Goal: Communication & Community: Answer question/provide support

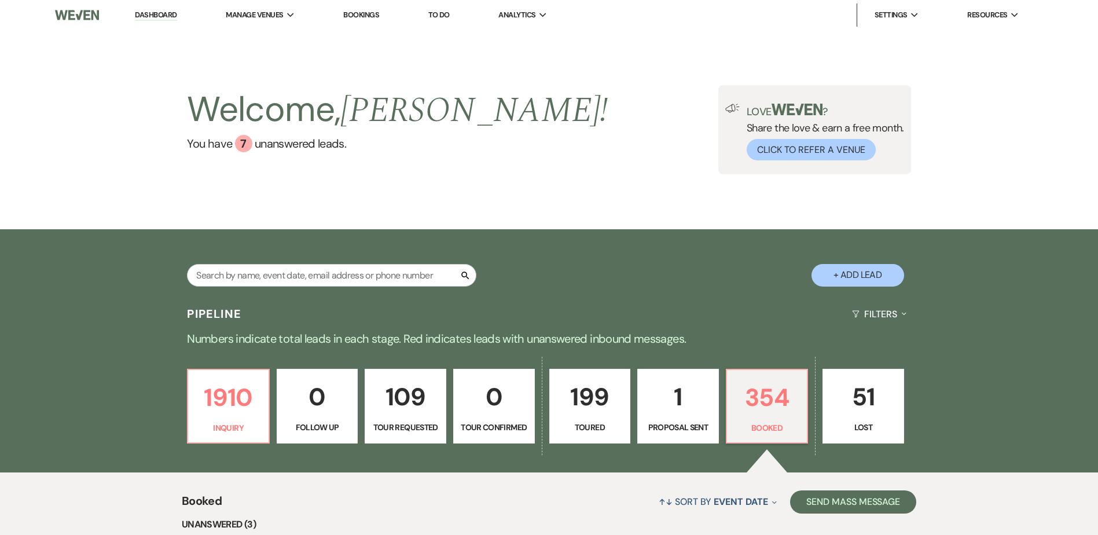
click at [0, 0] on link "Urban Daisy Events" at bounding box center [0, 0] width 0 height 0
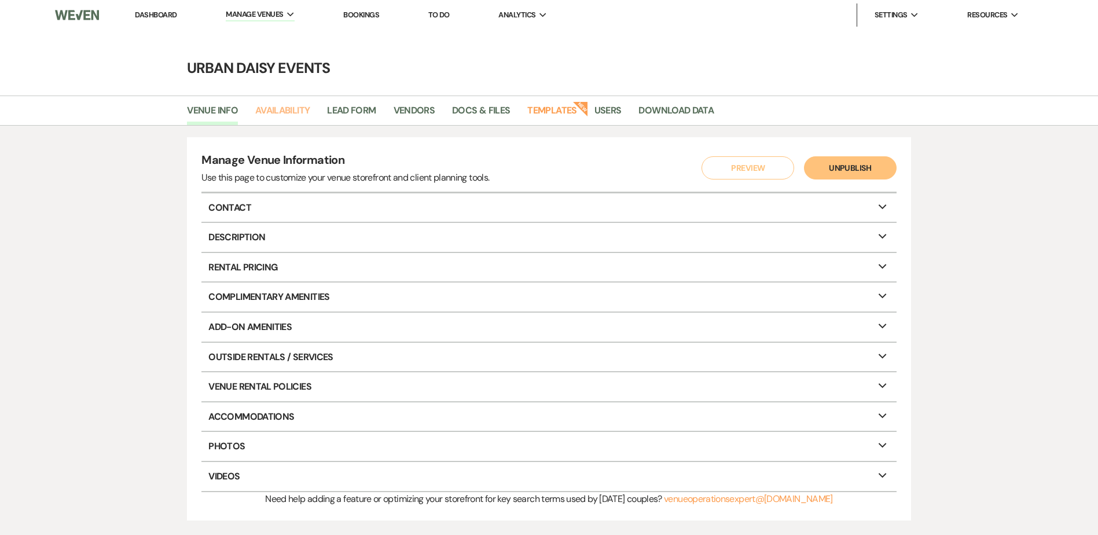
click at [304, 112] on link "Availability" at bounding box center [282, 114] width 54 height 22
select select "2"
select select "2026"
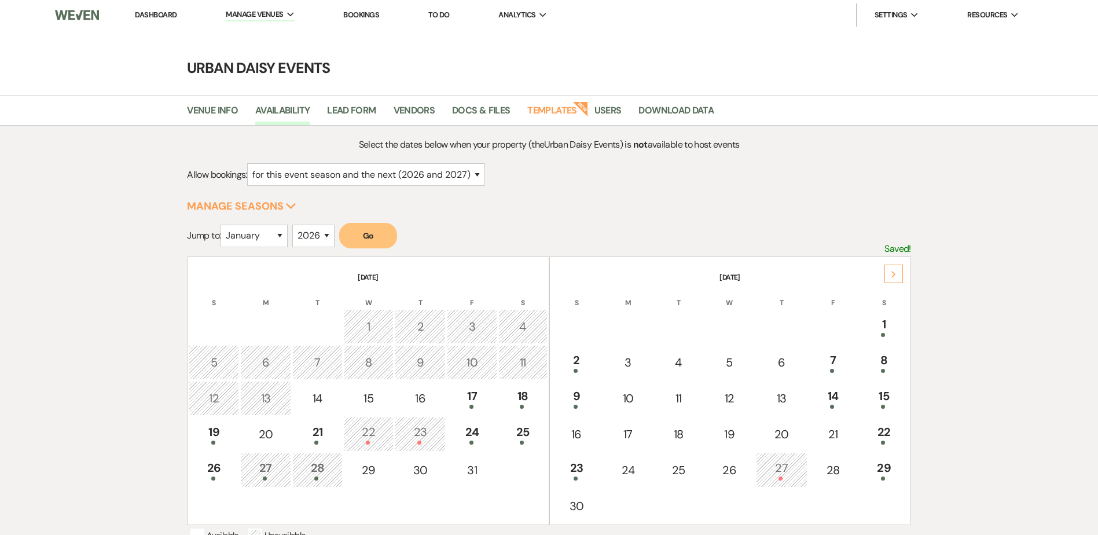
click at [902, 274] on div "Next" at bounding box center [893, 273] width 19 height 19
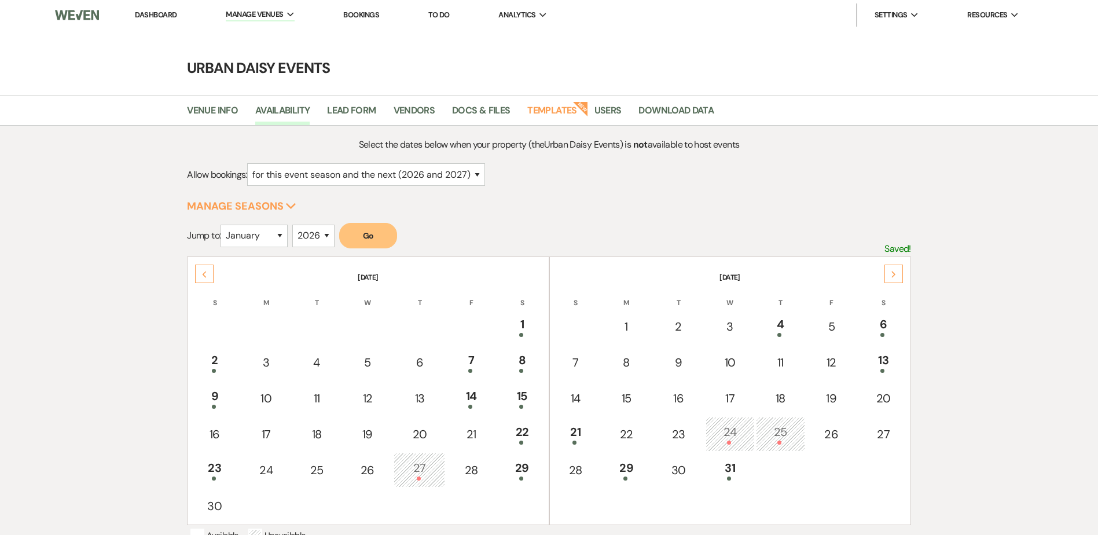
click at [901, 274] on div "Next" at bounding box center [893, 273] width 19 height 19
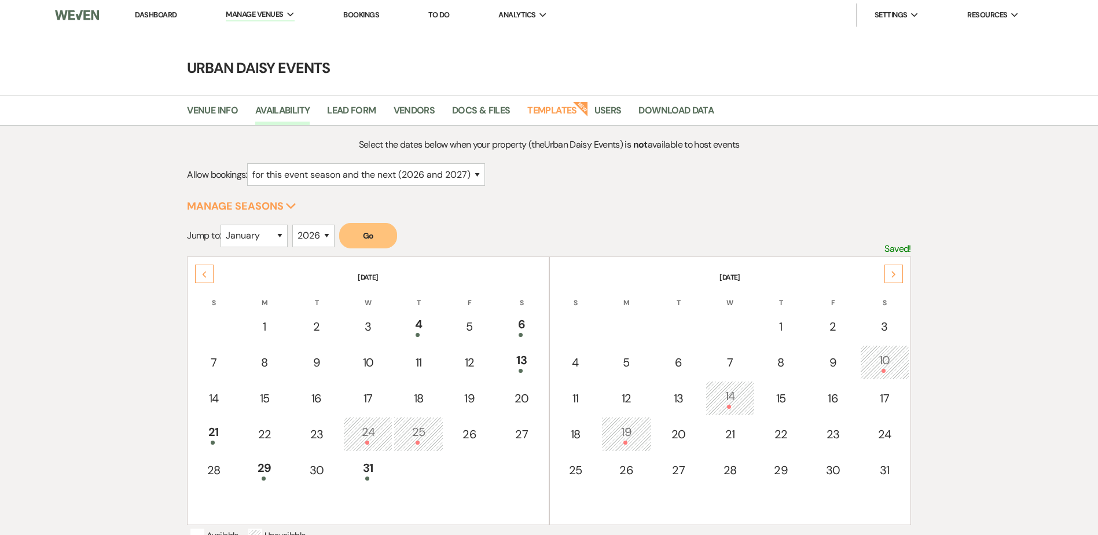
click at [901, 274] on div "Next" at bounding box center [893, 273] width 19 height 19
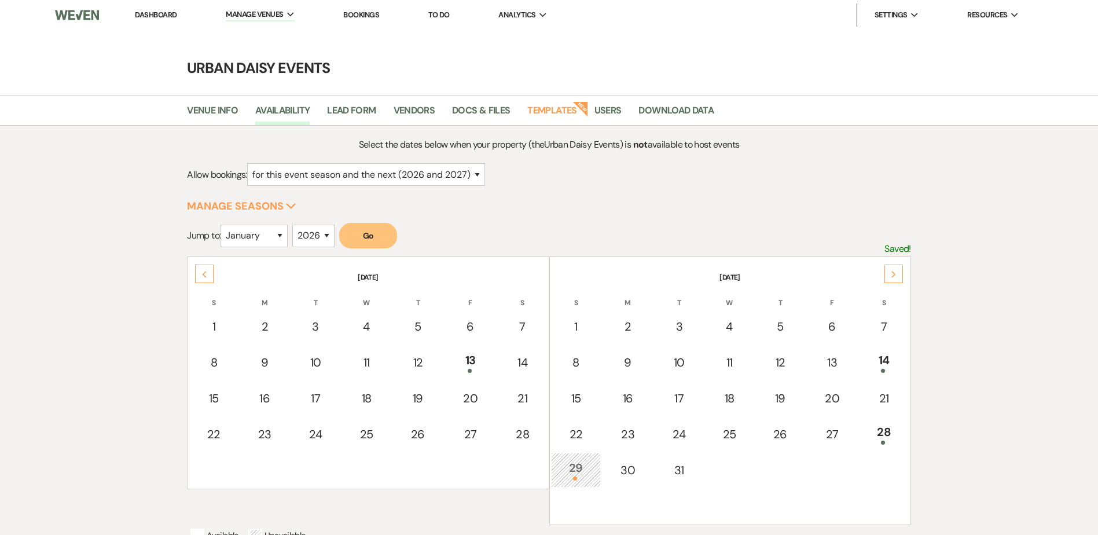
click at [901, 274] on div "Next" at bounding box center [893, 273] width 19 height 19
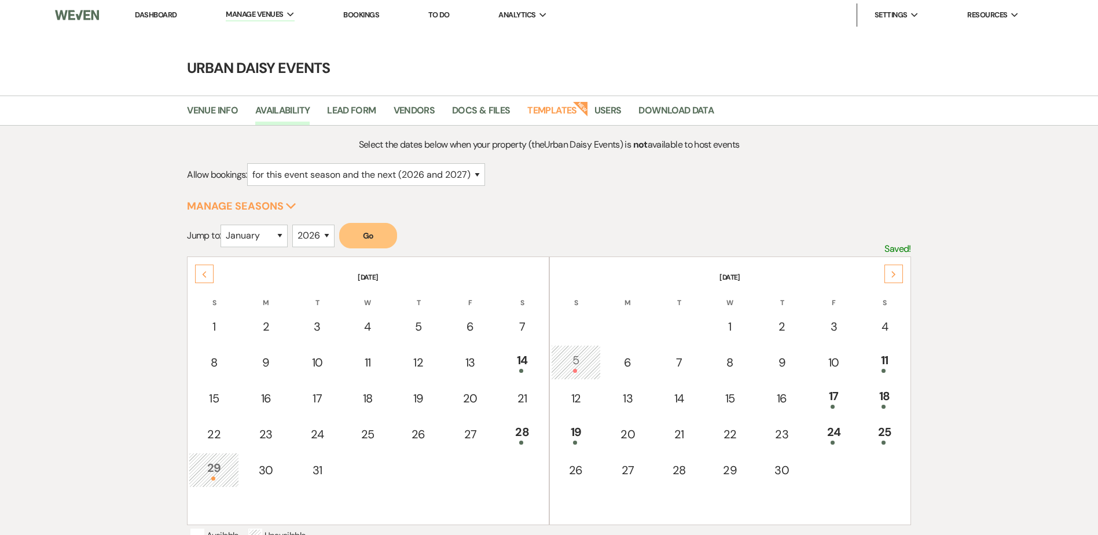
click at [901, 274] on div "Next" at bounding box center [893, 273] width 19 height 19
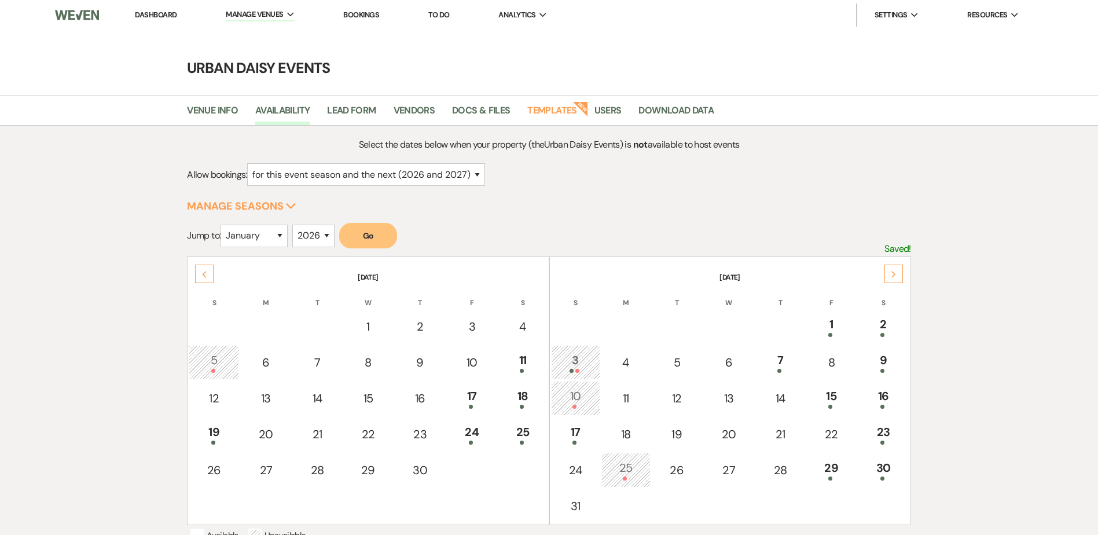
click at [901, 274] on div "Next" at bounding box center [893, 273] width 19 height 19
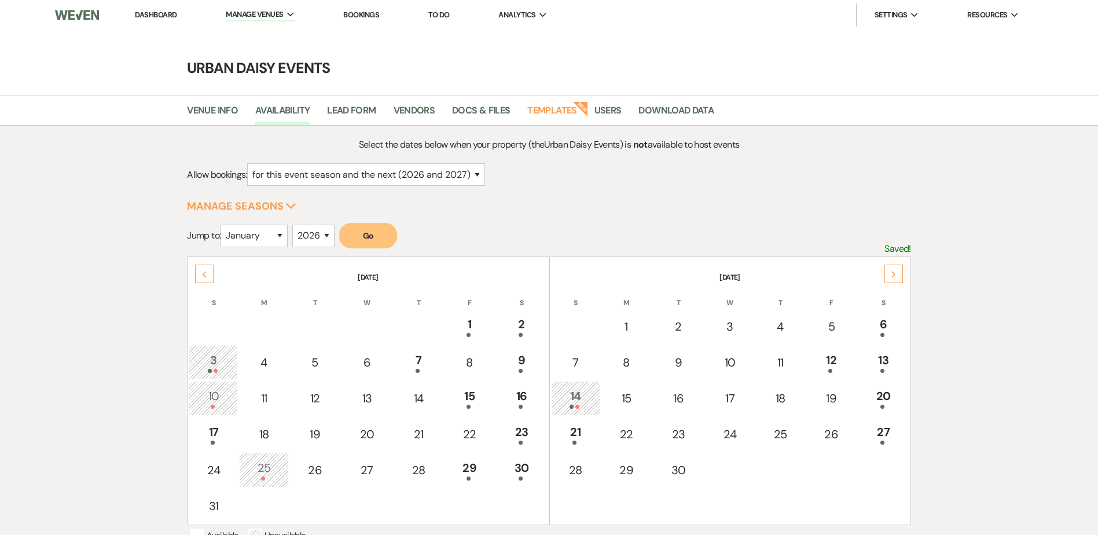
click at [901, 274] on div "Next" at bounding box center [893, 273] width 19 height 19
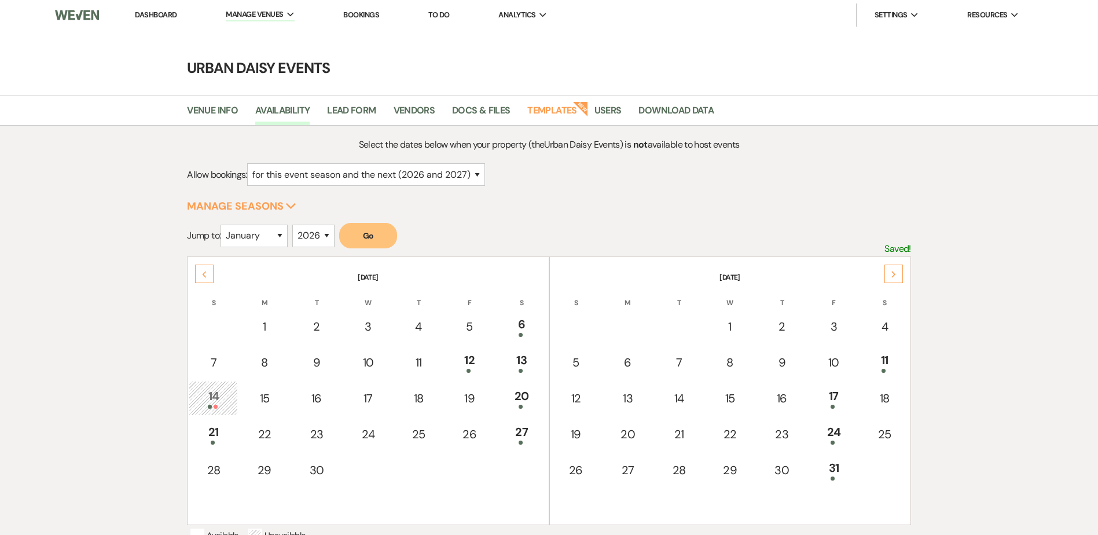
click at [226, 435] on div "21" at bounding box center [213, 433] width 36 height 21
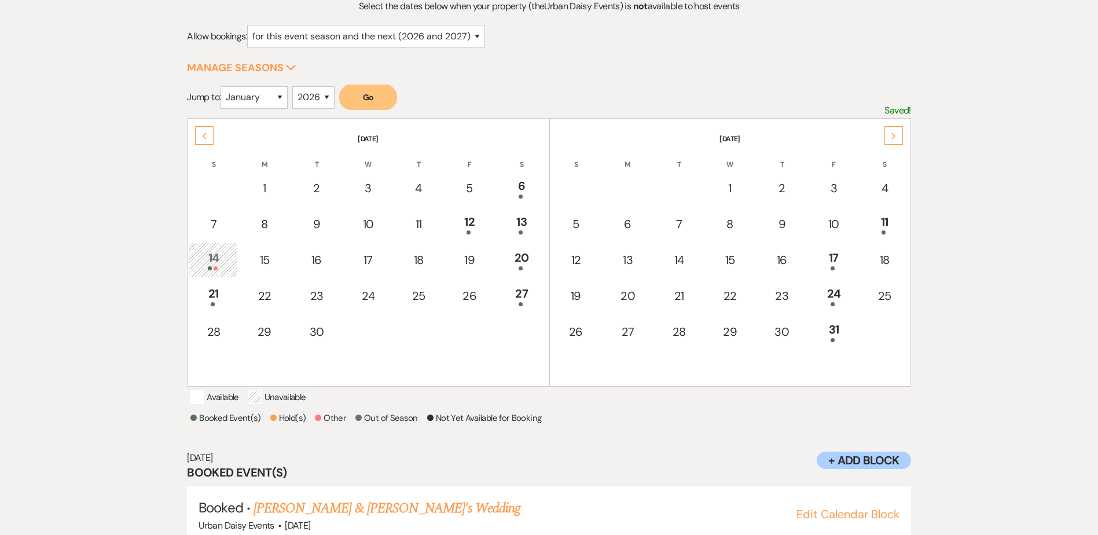
scroll to position [171, 0]
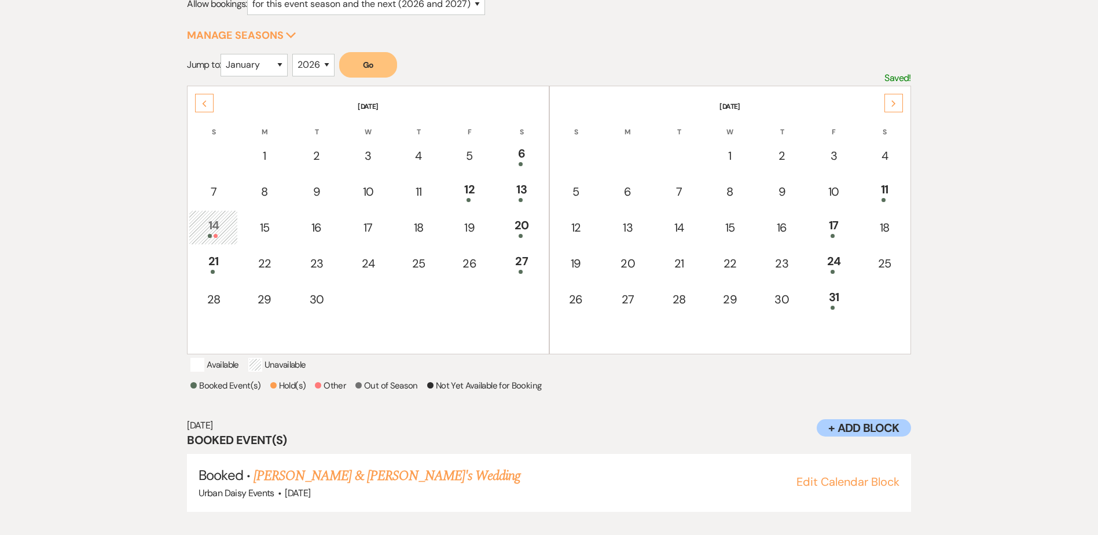
click at [900, 104] on div "Next" at bounding box center [893, 103] width 19 height 19
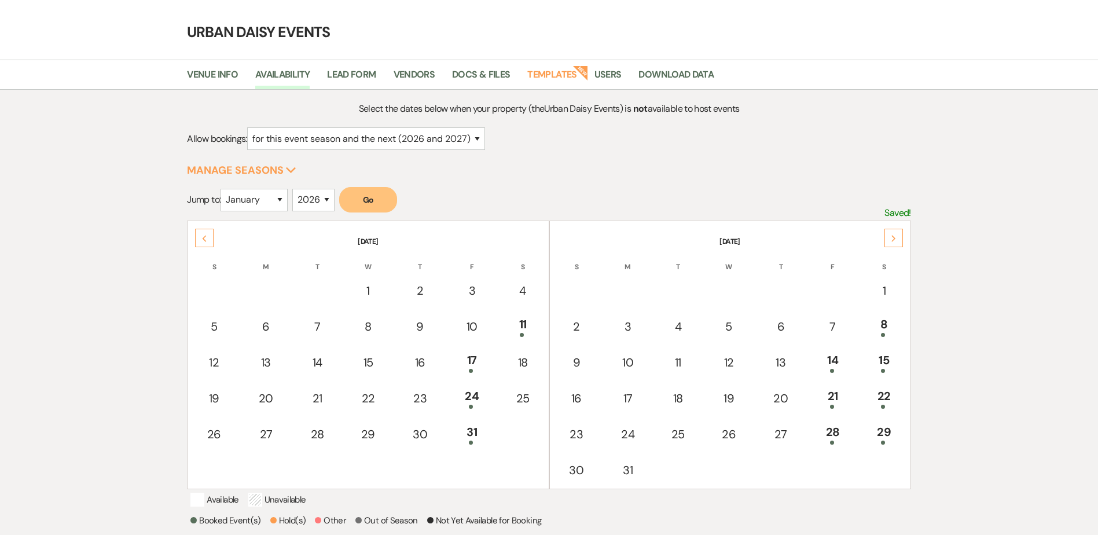
scroll to position [0, 0]
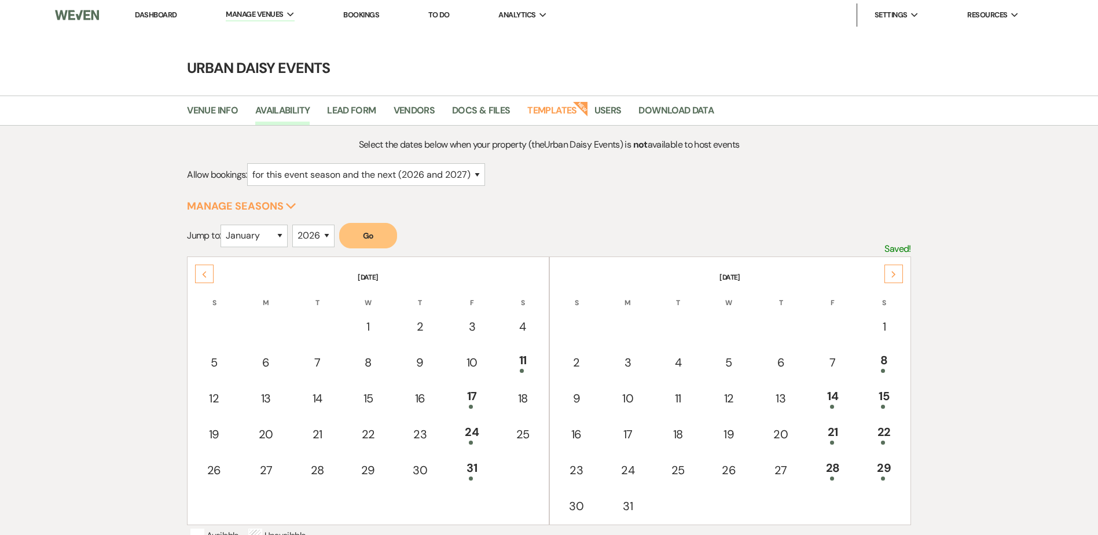
click at [159, 18] on link "Dashboard" at bounding box center [156, 15] width 42 height 10
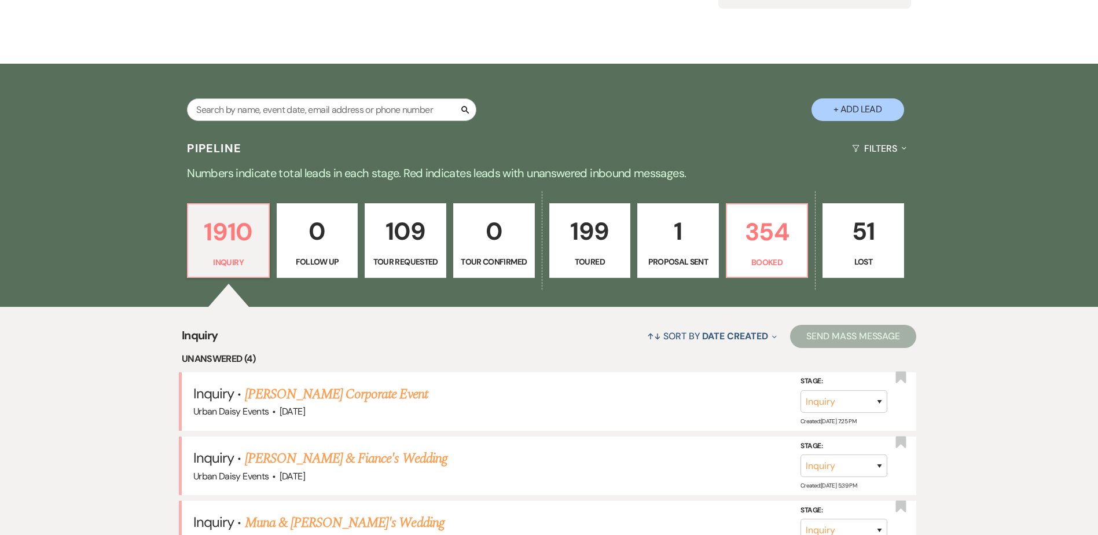
scroll to position [312, 0]
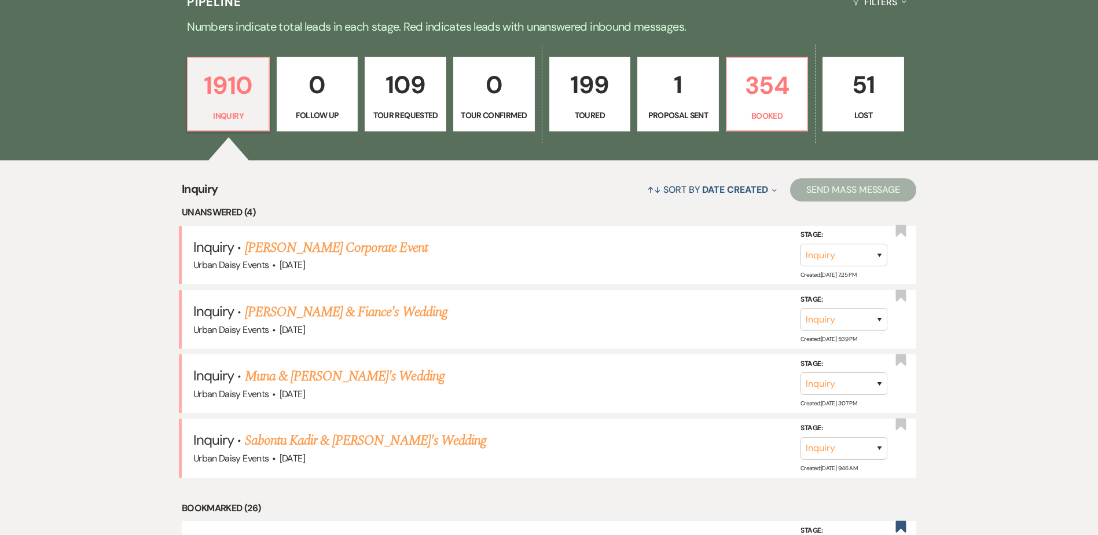
click at [304, 448] on link "Sabontu Kadir & [PERSON_NAME]'s Wedding" at bounding box center [366, 440] width 242 height 21
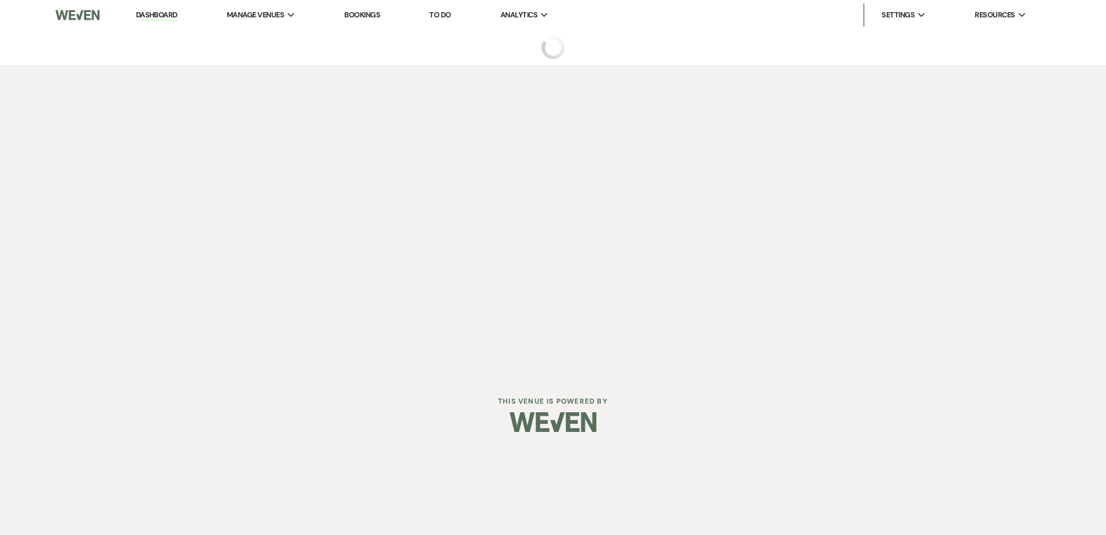
select select "5"
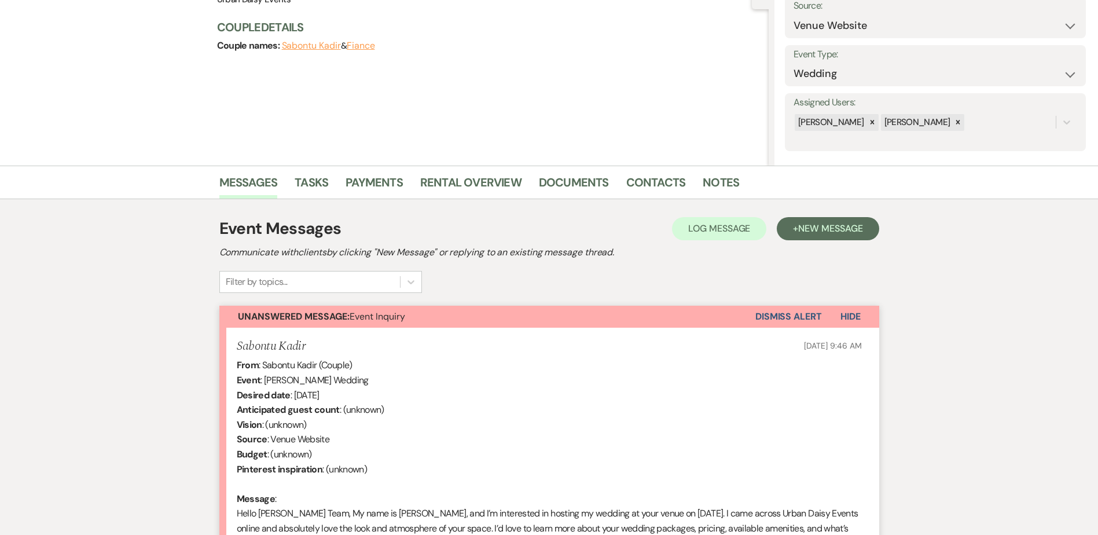
scroll to position [231, 0]
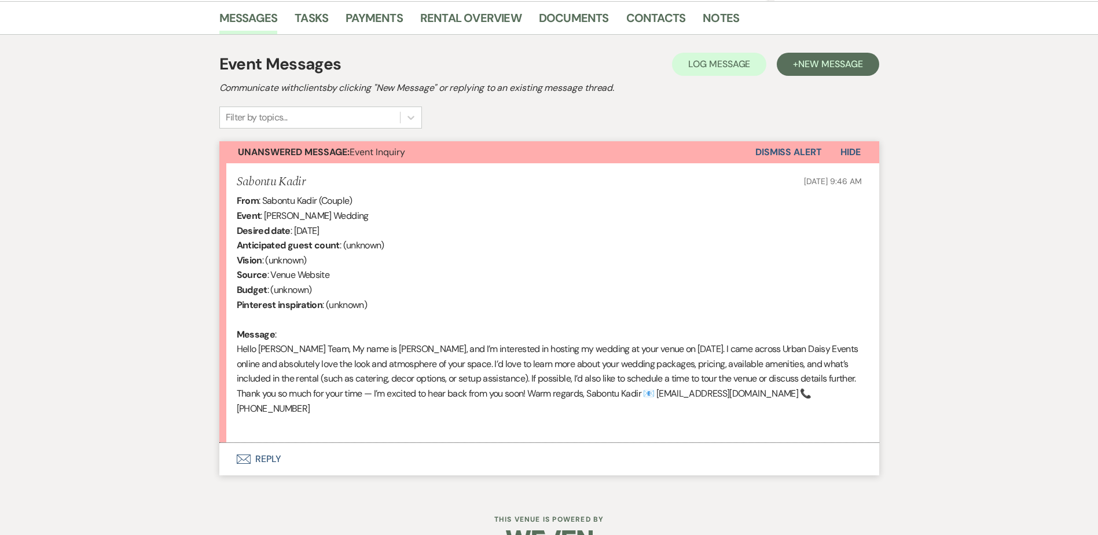
click at [267, 459] on button "Envelope Reply" at bounding box center [549, 459] width 660 height 32
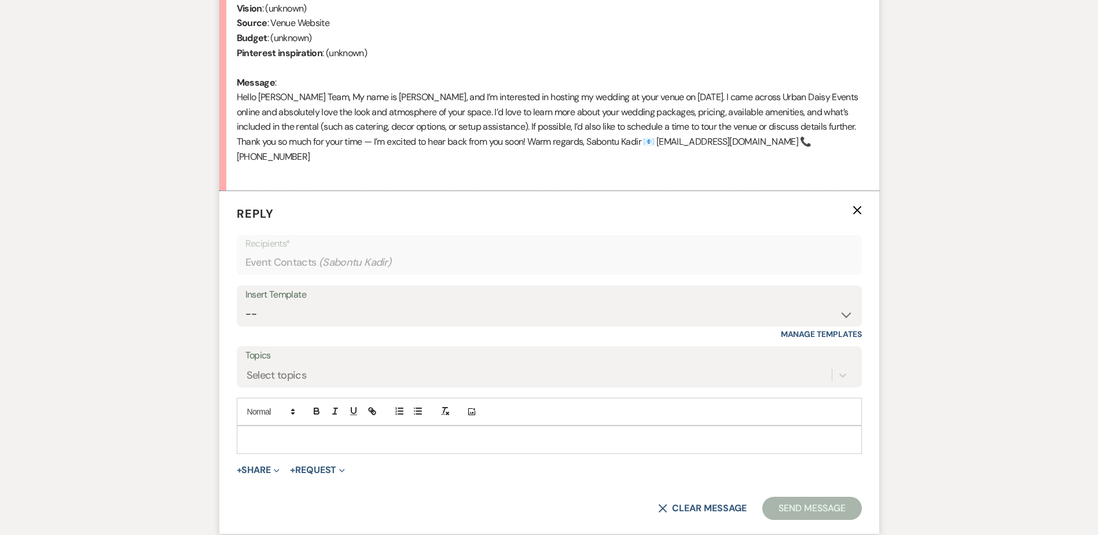
scroll to position [542, 0]
click at [373, 306] on select "-- Payment Past Due Rental Agreement and First Payment Urban Daisy Initial Resp…" at bounding box center [549, 312] width 608 height 23
select select "1243"
click at [245, 301] on select "-- Payment Past Due Rental Agreement and First Payment Urban Daisy Initial Resp…" at bounding box center [549, 312] width 608 height 23
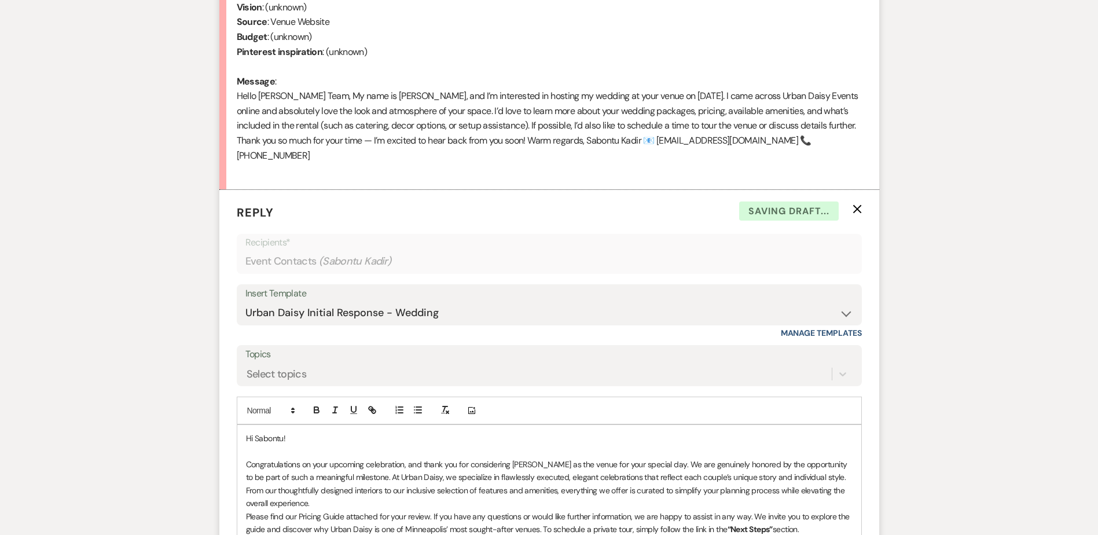
click at [304, 499] on p "Congratulations on your upcoming celebration, and thank you for considering [PE…" at bounding box center [549, 484] width 606 height 52
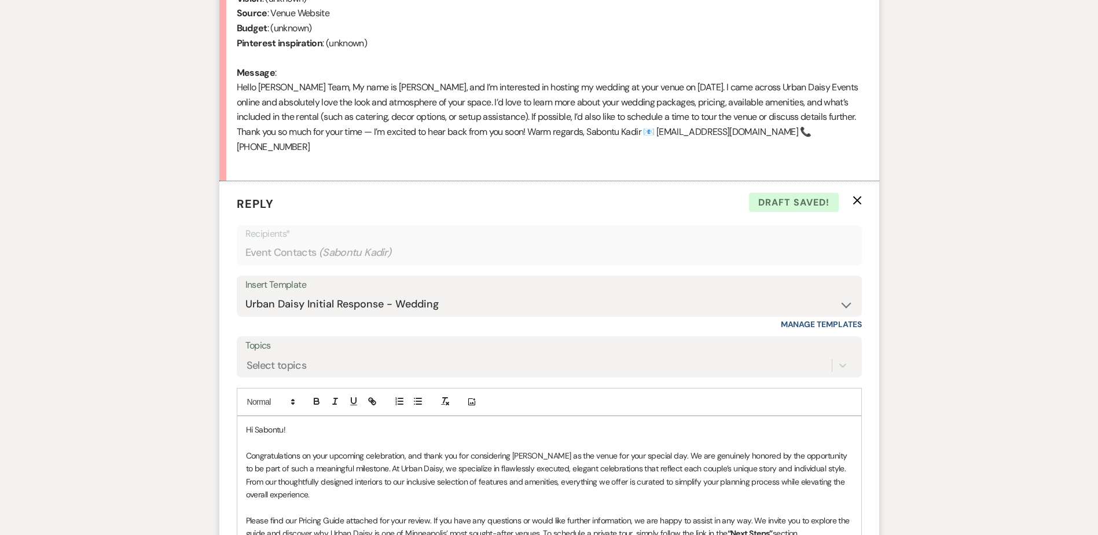
scroll to position [716, 0]
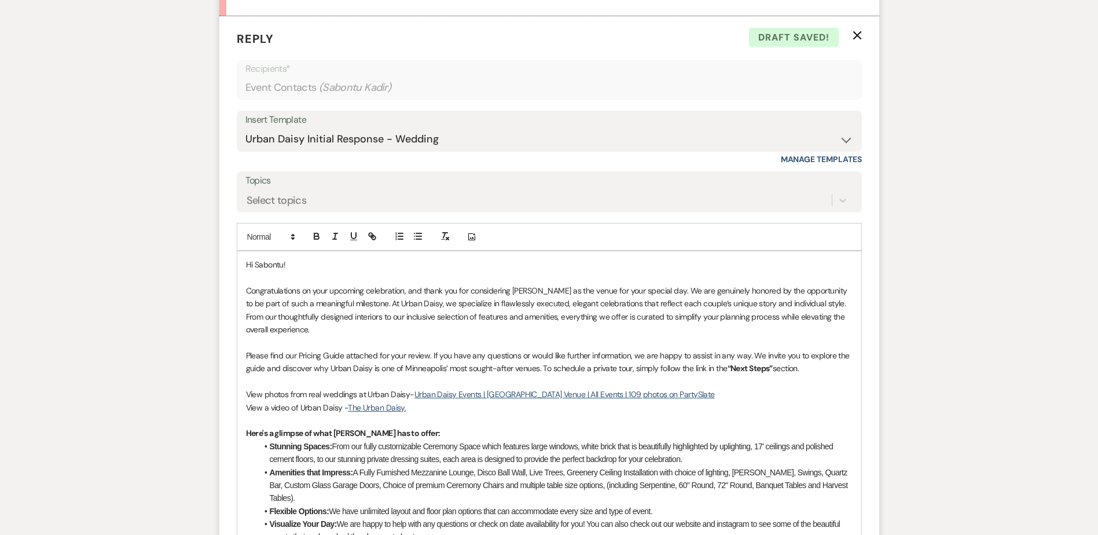
click at [315, 332] on p "Congratulations on your upcoming celebration, and thank you for considering [PE…" at bounding box center [549, 310] width 606 height 52
click at [818, 373] on p "Please find our Pricing Guide attached for your review. If you have any questio…" at bounding box center [549, 362] width 606 height 26
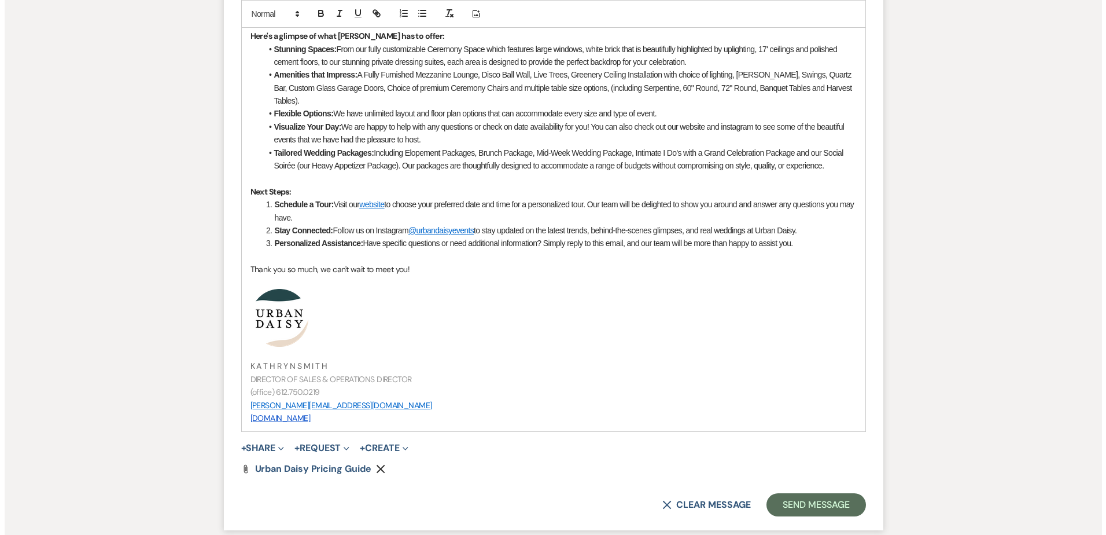
scroll to position [1237, 0]
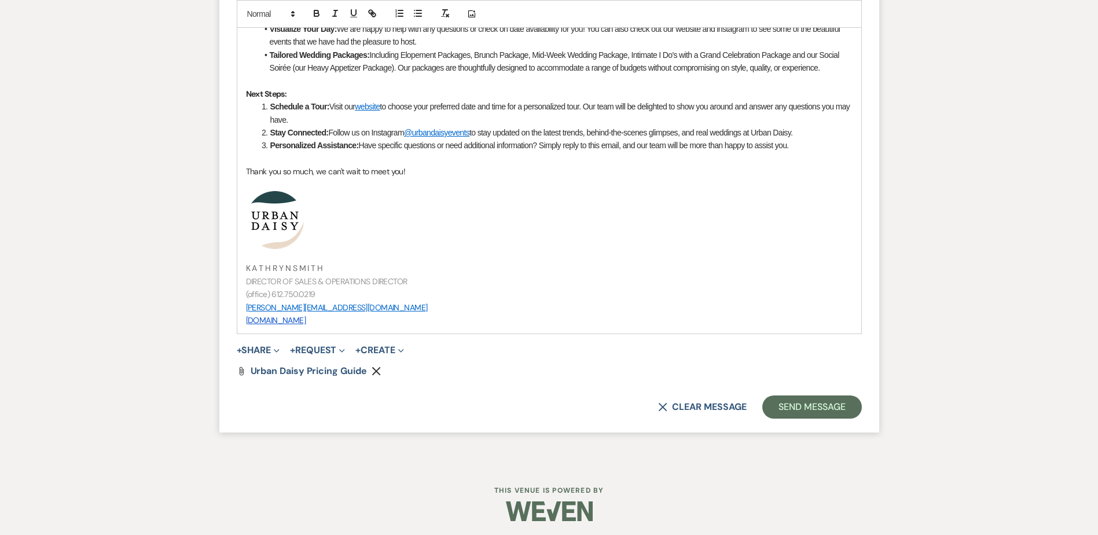
click at [260, 348] on button "+ Share Expand" at bounding box center [258, 349] width 43 height 9
click at [259, 366] on button "Doc Upload Documents" at bounding box center [318, 373] width 162 height 21
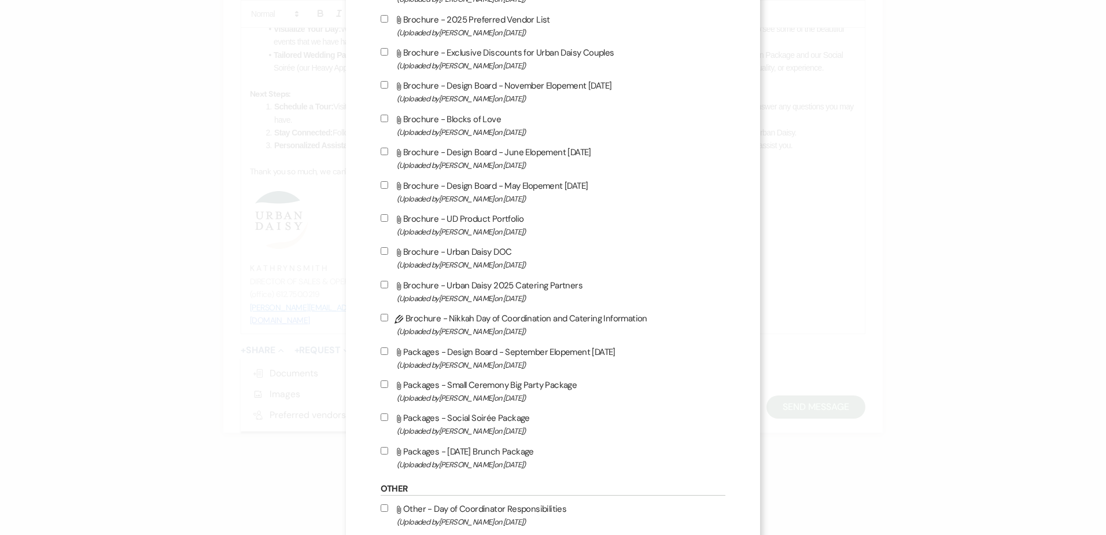
scroll to position [752, 0]
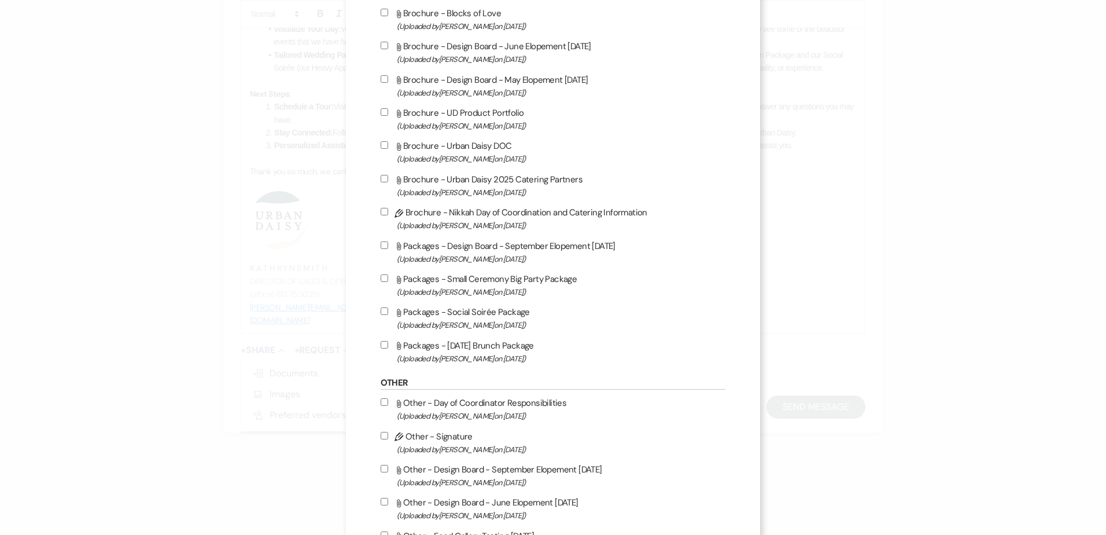
click at [458, 349] on label "Attach File Packages - [DATE] Brunch Package (Uploaded by [PERSON_NAME] on [DAT…" at bounding box center [553, 351] width 345 height 27
click at [388, 348] on input "Attach File Packages - [DATE] Brunch Package (Uploaded by [PERSON_NAME] on [DAT…" at bounding box center [385, 345] width 8 height 8
checkbox input "true"
click at [449, 321] on span "(Uploaded by [PERSON_NAME] on [DATE] )" at bounding box center [561, 324] width 329 height 13
click at [388, 315] on input "Attach File Packages - Social Soirée Package (Uploaded by [PERSON_NAME] on [DAT…" at bounding box center [385, 311] width 8 height 8
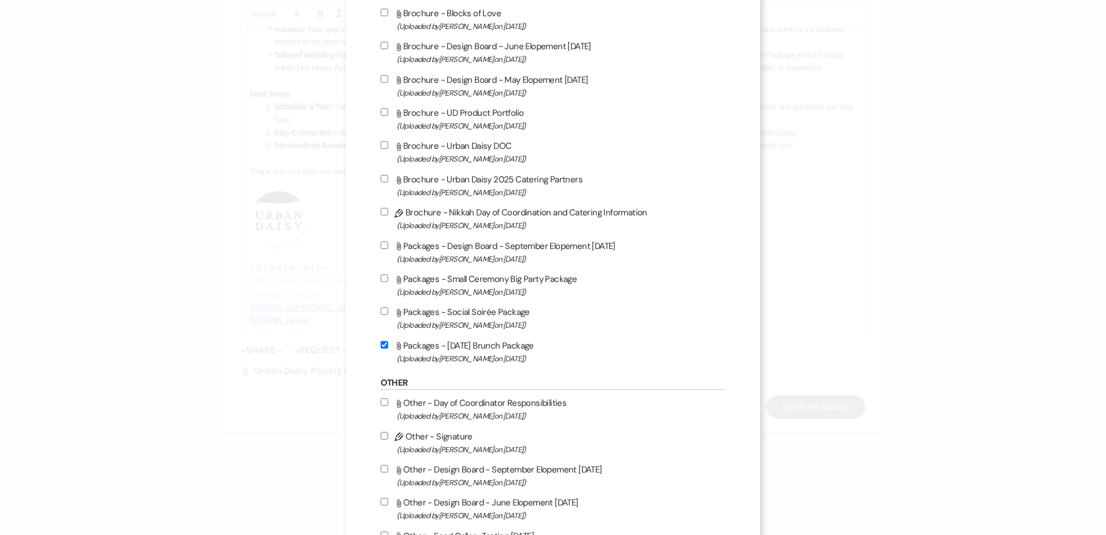
checkbox input "true"
click at [429, 288] on span "(Uploaded by [PERSON_NAME] on [DATE] )" at bounding box center [561, 291] width 329 height 13
click at [388, 282] on input "Attach File Packages - Small Ceremony Big Party Package (Uploaded by [PERSON_NA…" at bounding box center [385, 278] width 8 height 8
checkbox input "true"
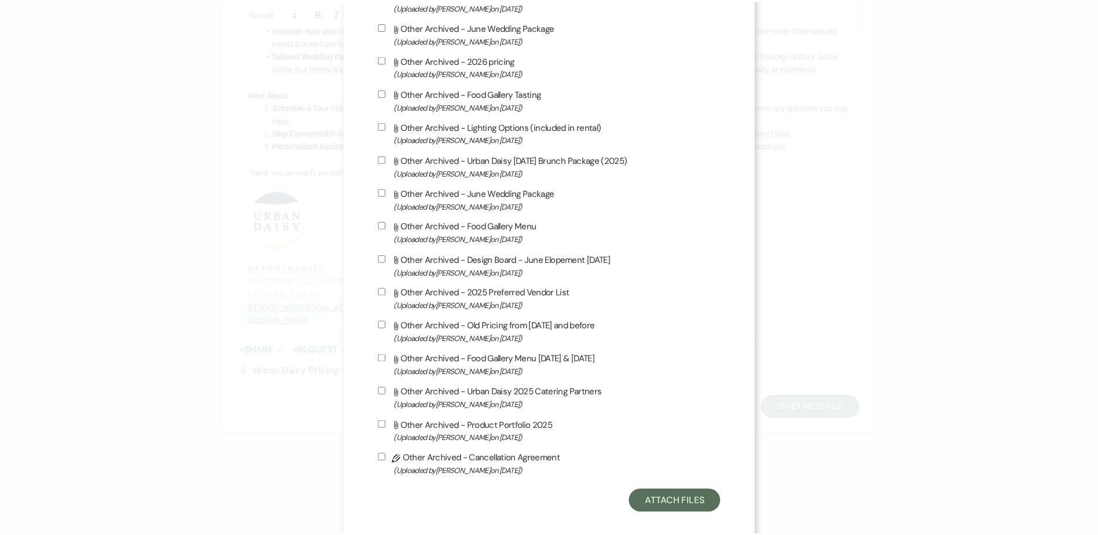
scroll to position [1830, 0]
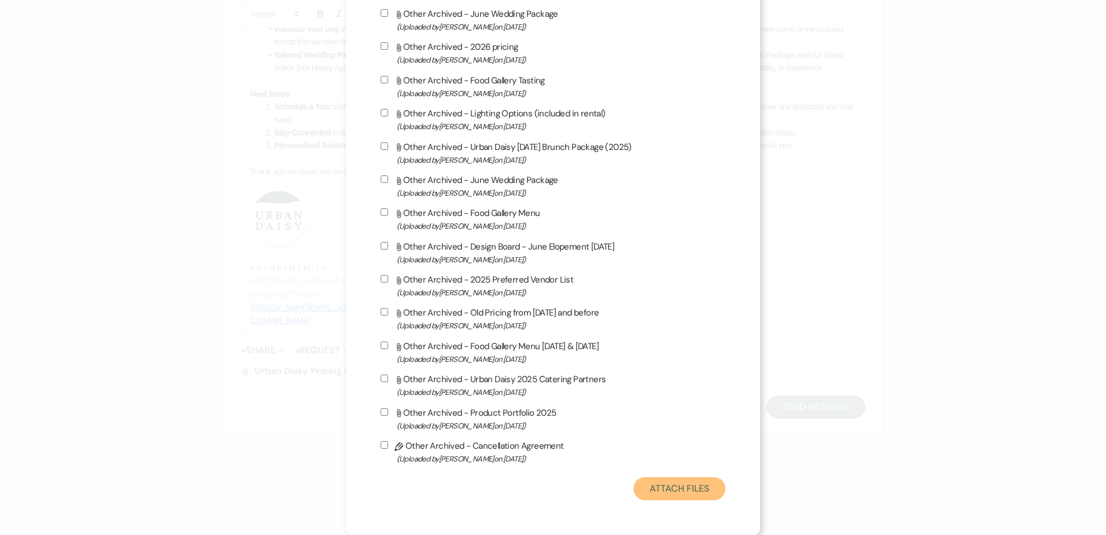
click at [663, 487] on button "Attach Files" at bounding box center [680, 488] width 92 height 23
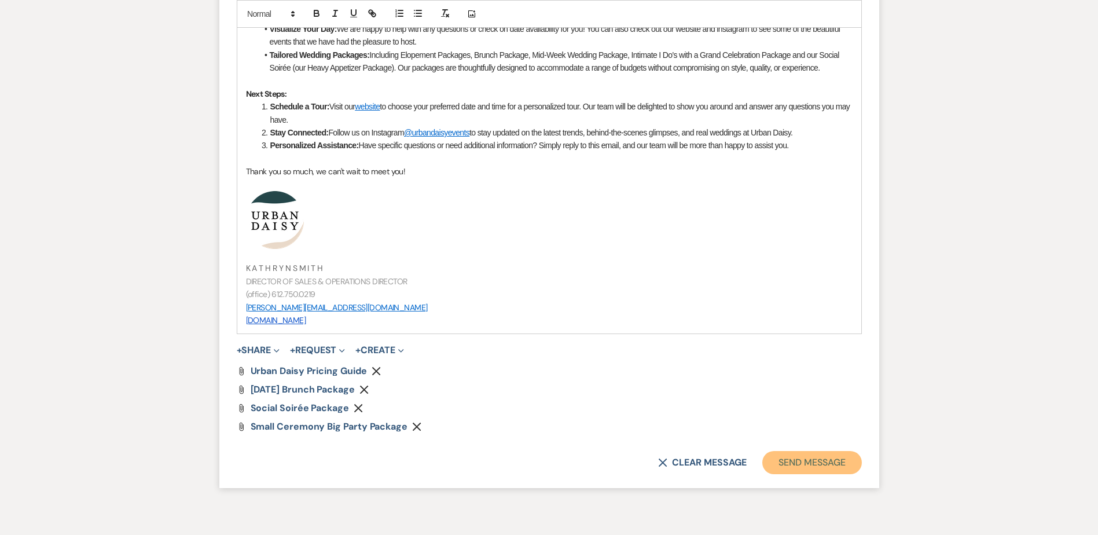
click at [820, 472] on button "Send Message" at bounding box center [811, 462] width 99 height 23
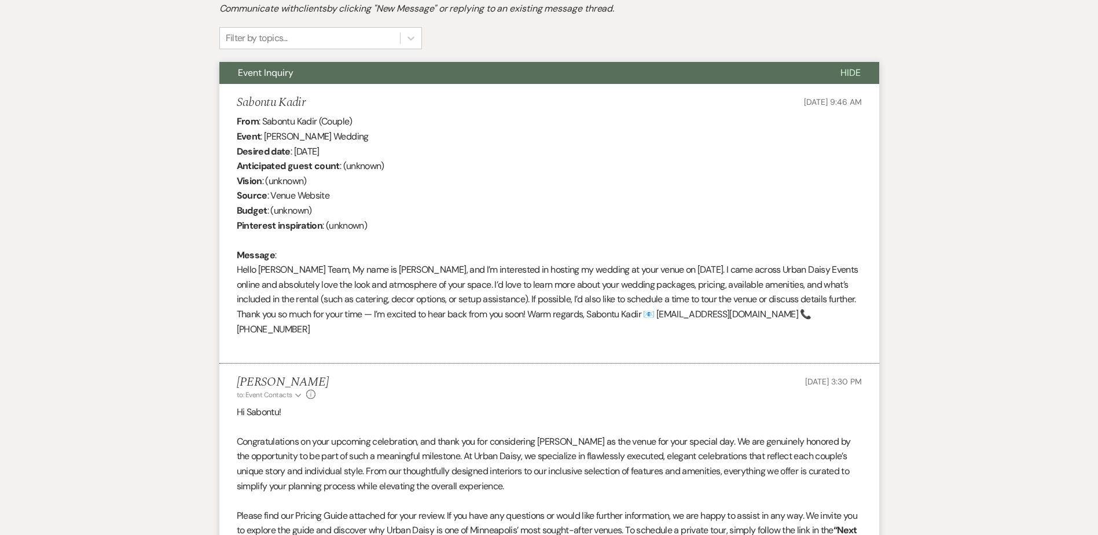
scroll to position [214, 0]
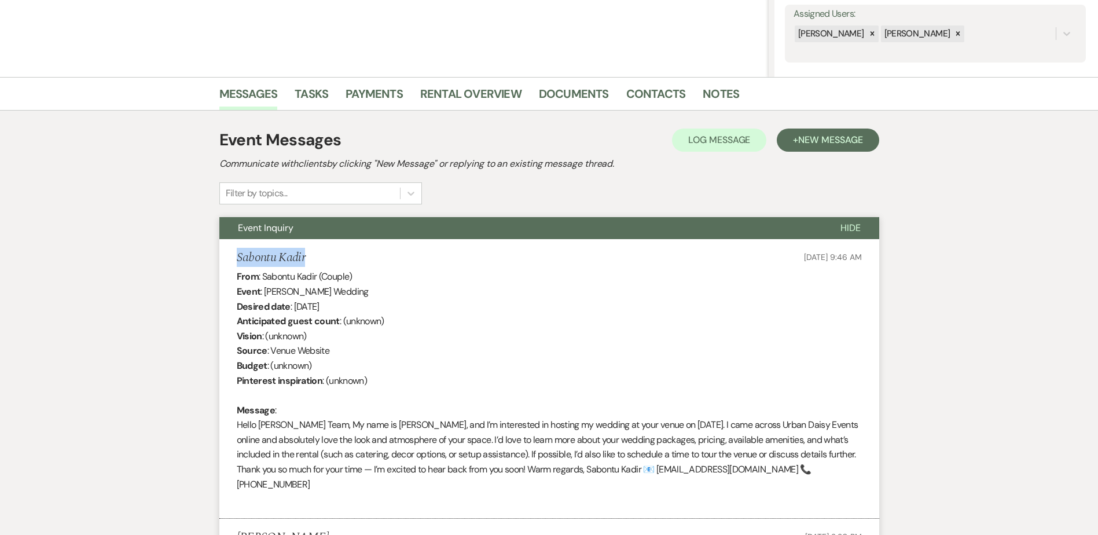
drag, startPoint x: 306, startPoint y: 256, endPoint x: 235, endPoint y: 258, distance: 70.6
click at [235, 258] on li "Sabontu Kadir [DATE] 9:46 AM From : Sabontu Kadir (Couple) Event : Sabontu Kadi…" at bounding box center [549, 378] width 660 height 279
copy h5 "Sabontu Kadir"
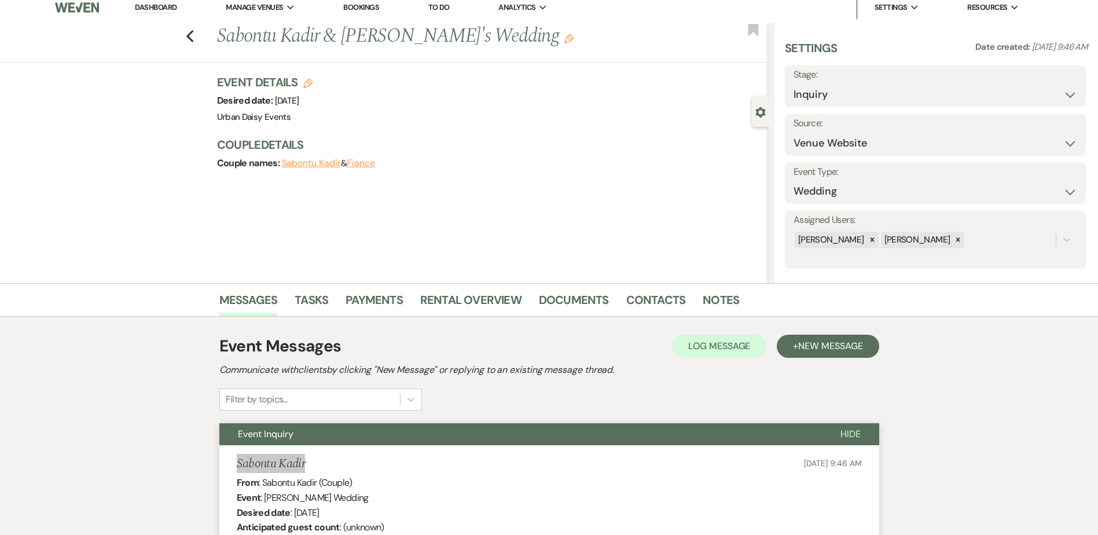
scroll to position [0, 0]
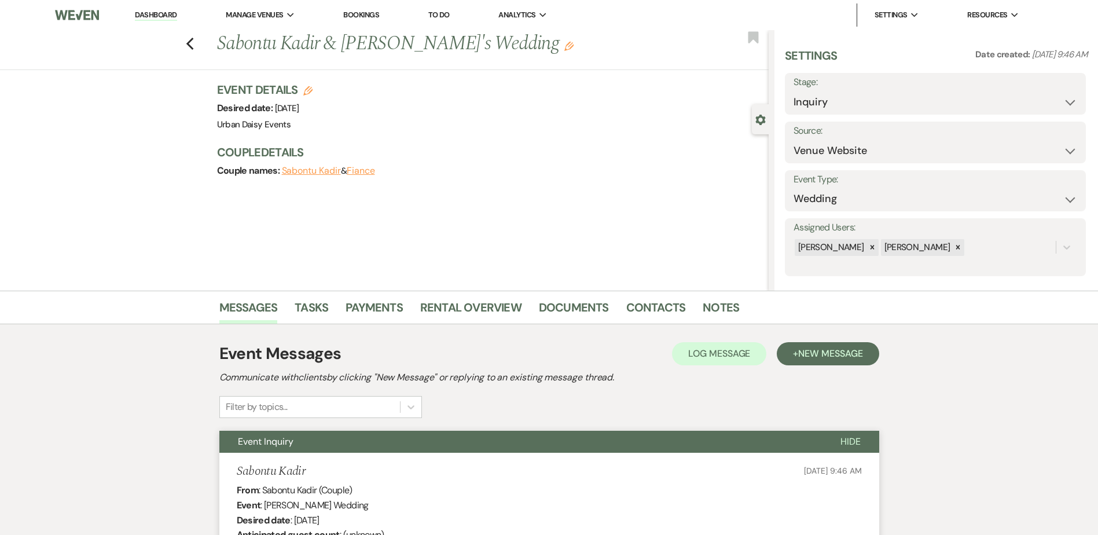
click at [168, 7] on li "Dashboard" at bounding box center [155, 14] width 53 height 23
click at [161, 16] on link "Dashboard" at bounding box center [156, 15] width 42 height 11
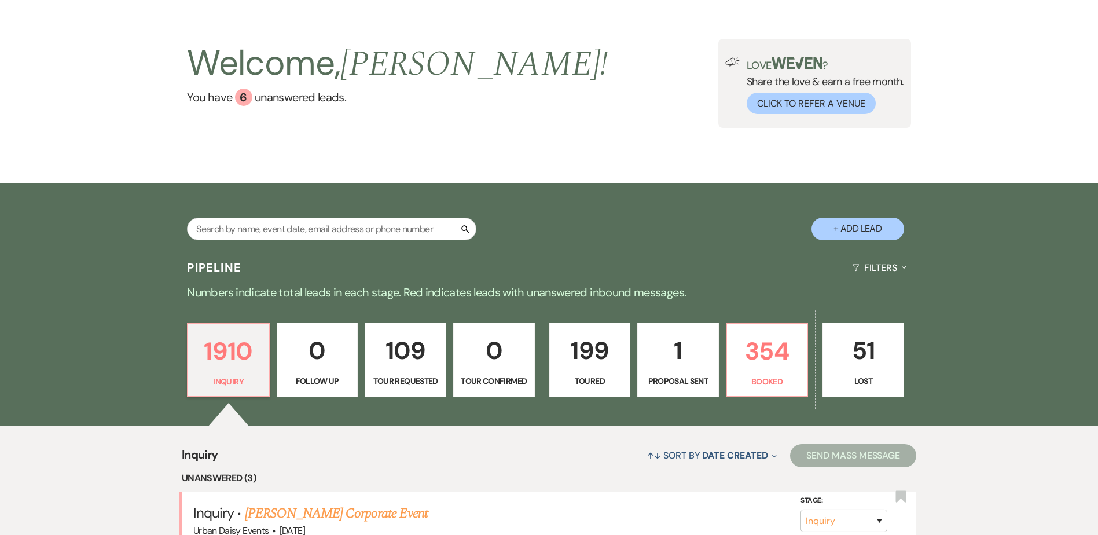
scroll to position [231, 0]
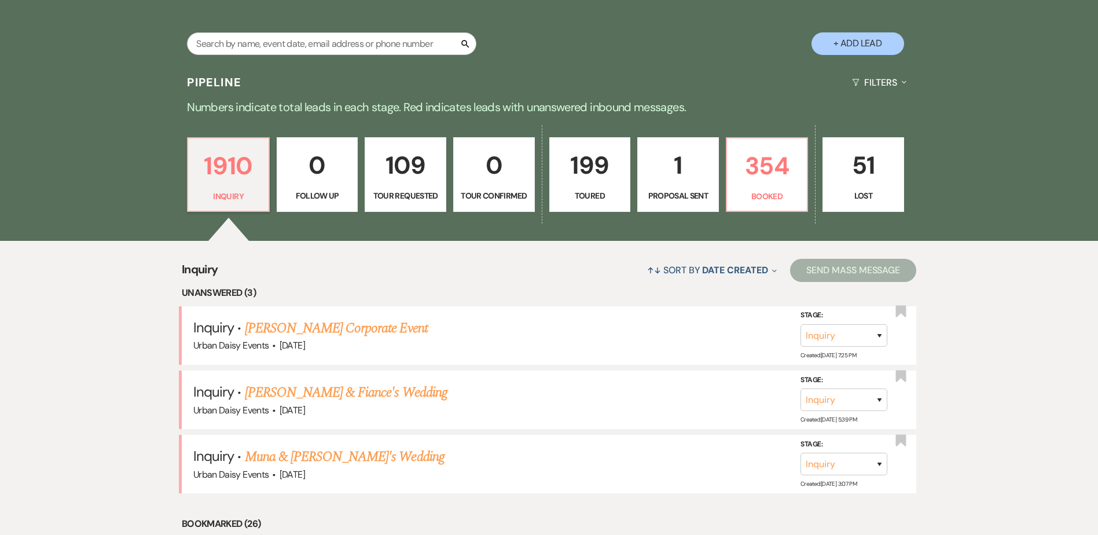
click at [260, 452] on link "Muna & [PERSON_NAME]'s Wedding" at bounding box center [345, 456] width 200 height 21
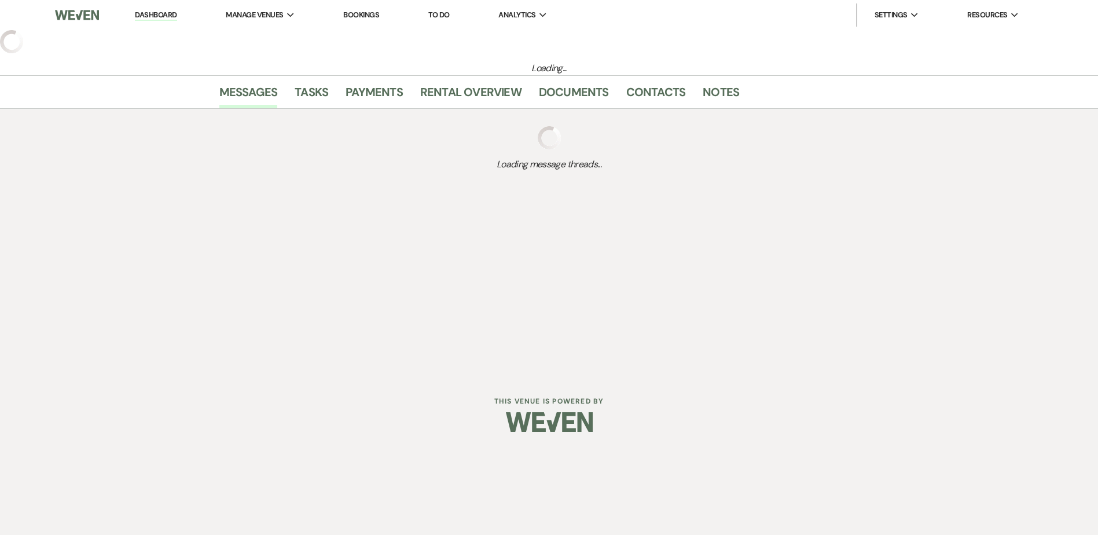
select select "5"
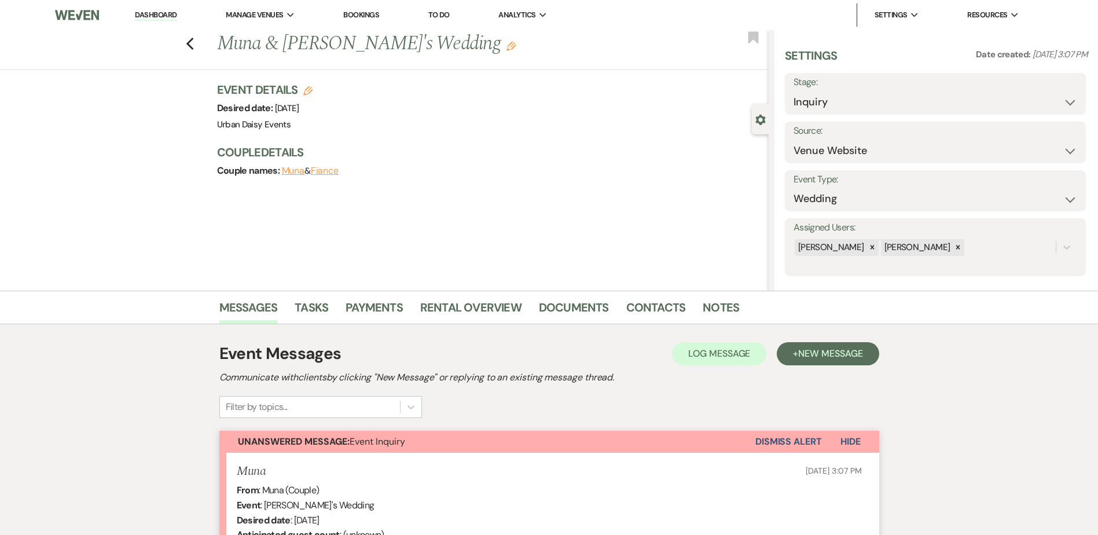
scroll to position [277, 0]
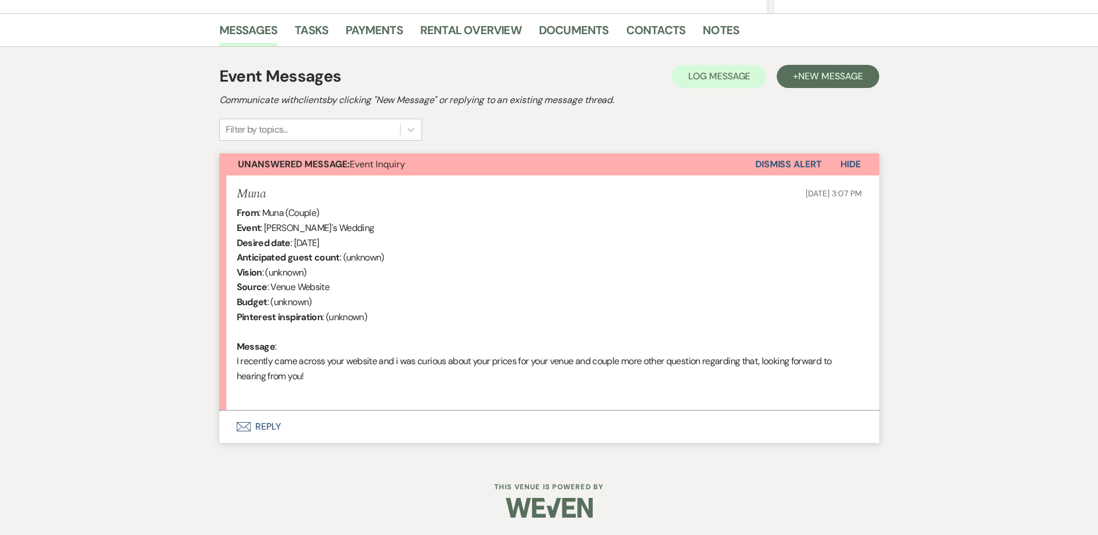
click at [249, 419] on button "Envelope Reply" at bounding box center [549, 426] width 660 height 32
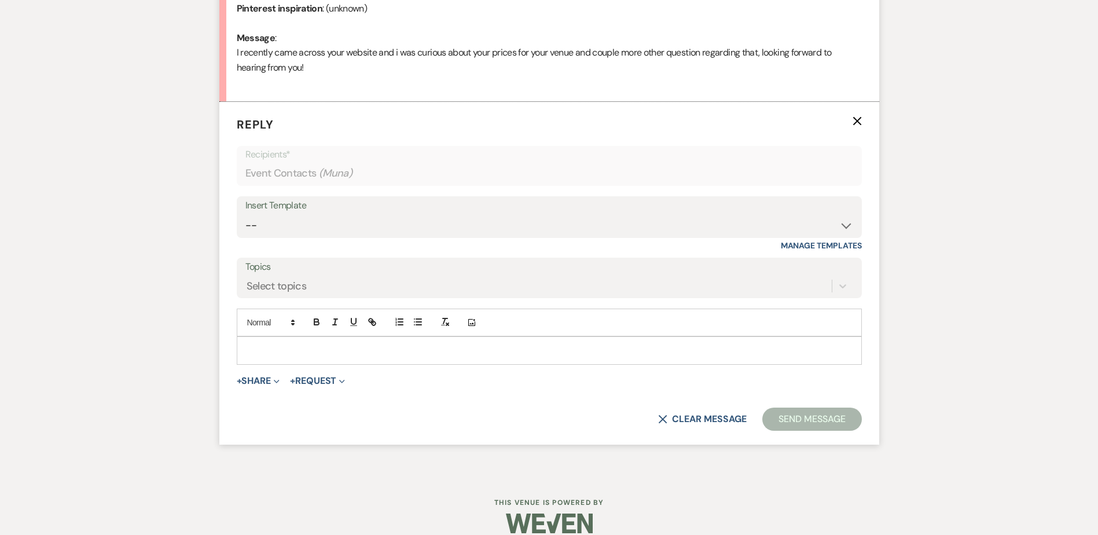
scroll to position [592, 0]
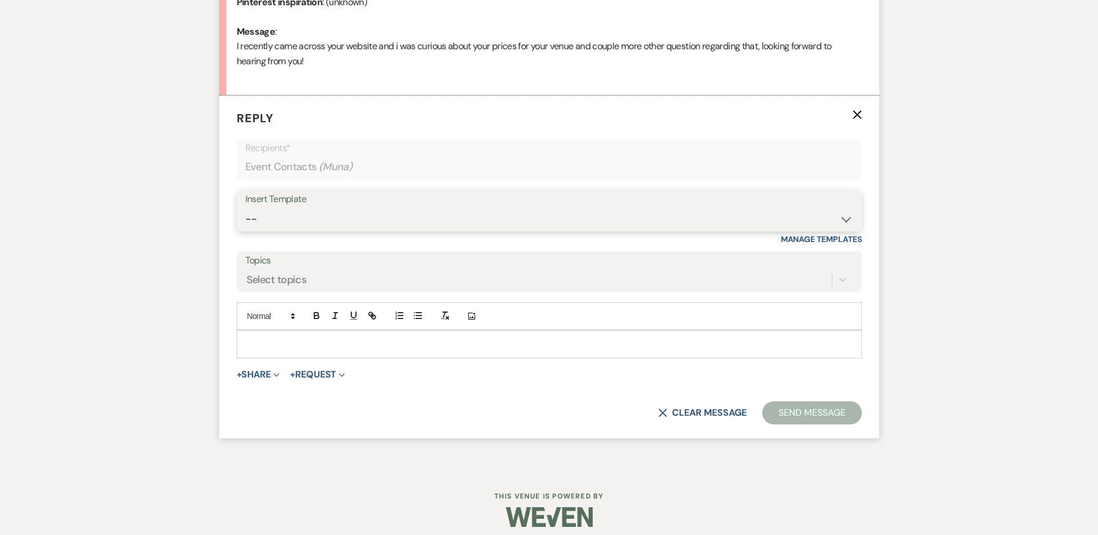
click at [321, 226] on select "-- Payment Past Due Rental Agreement and First Payment Urban Daisy Initial Resp…" at bounding box center [549, 219] width 608 height 23
select select "1243"
click at [245, 208] on select "-- Payment Past Due Rental Agreement and First Payment Urban Daisy Initial Resp…" at bounding box center [549, 219] width 608 height 23
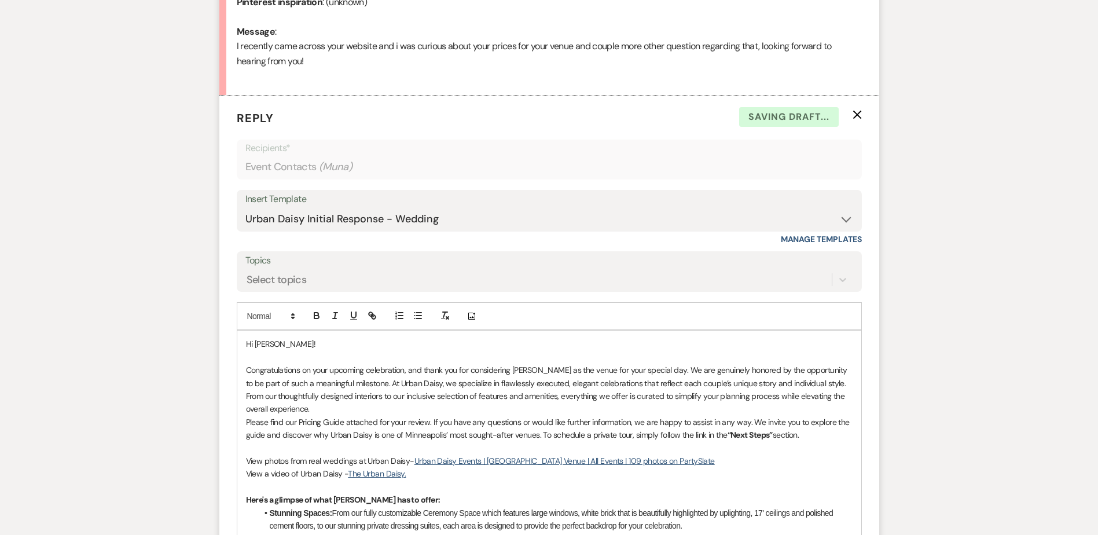
click at [318, 409] on p "Congratulations on your upcoming celebration, and thank you for considering [PE…" at bounding box center [549, 389] width 606 height 52
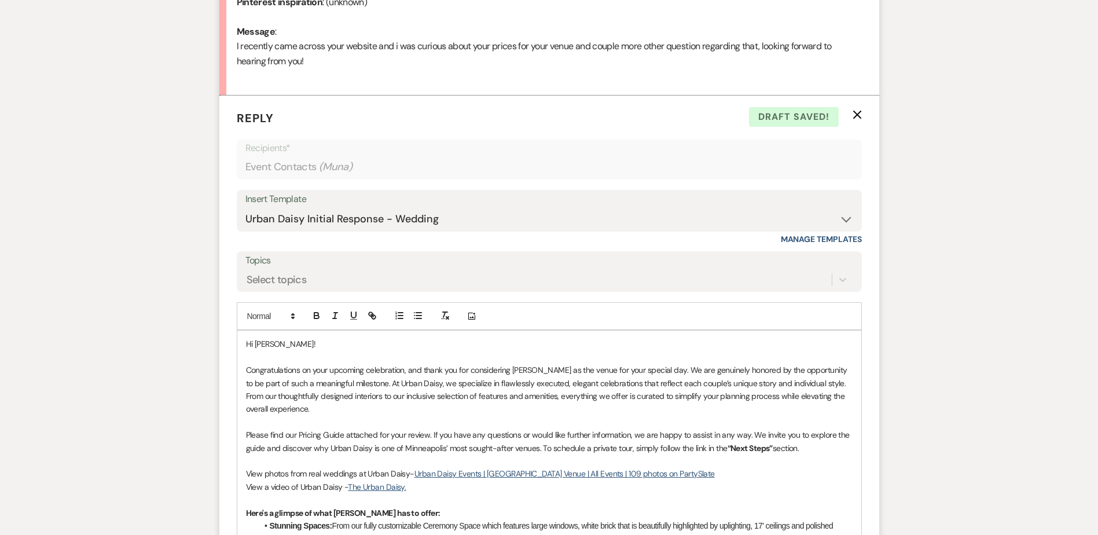
click at [818, 442] on p "Please find our Pricing Guide attached for your review. If you have any questio…" at bounding box center [549, 441] width 606 height 26
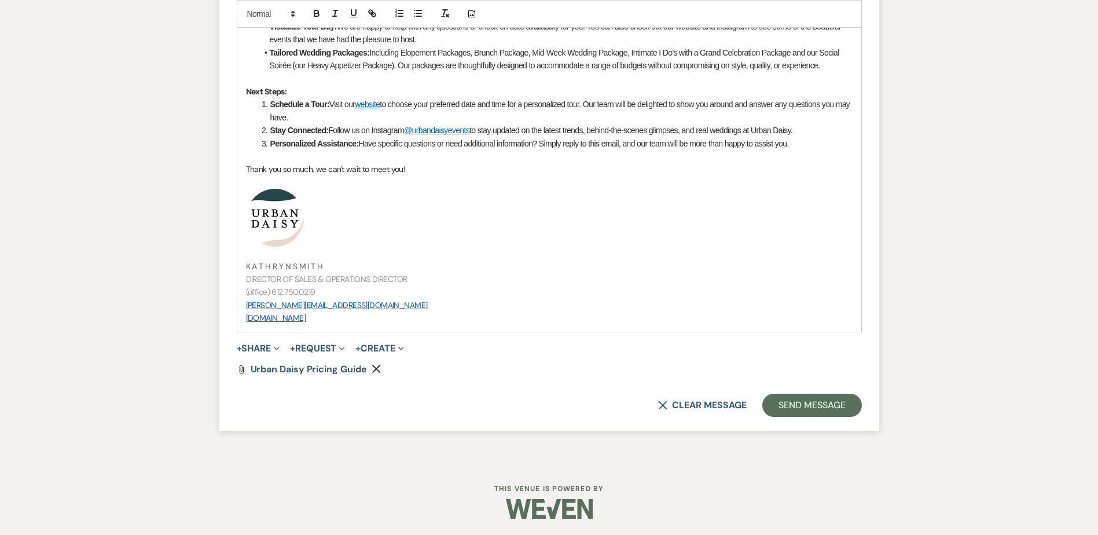
scroll to position [1195, 0]
click at [793, 407] on button "Send Message" at bounding box center [811, 403] width 99 height 23
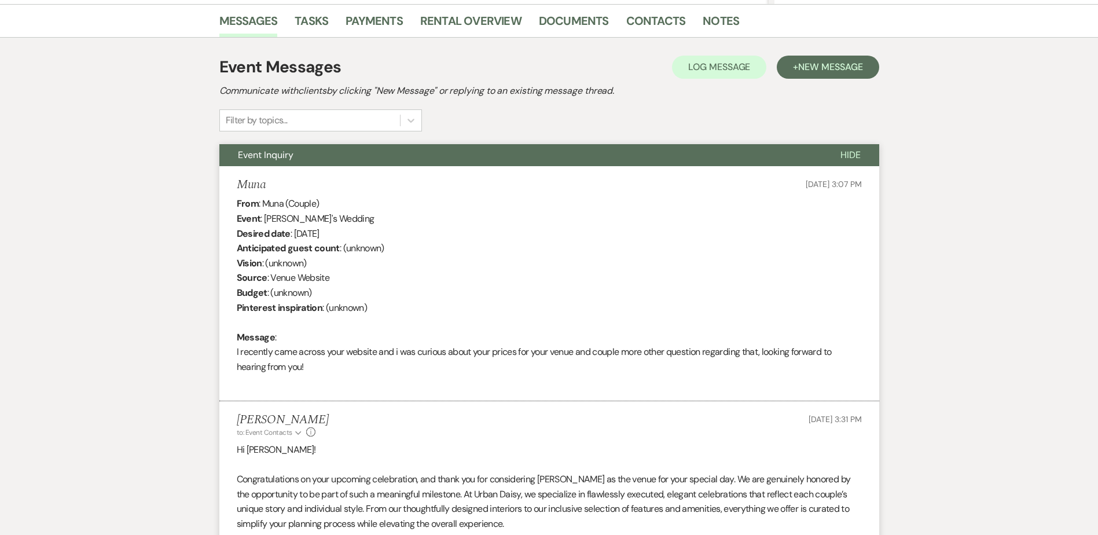
scroll to position [0, 0]
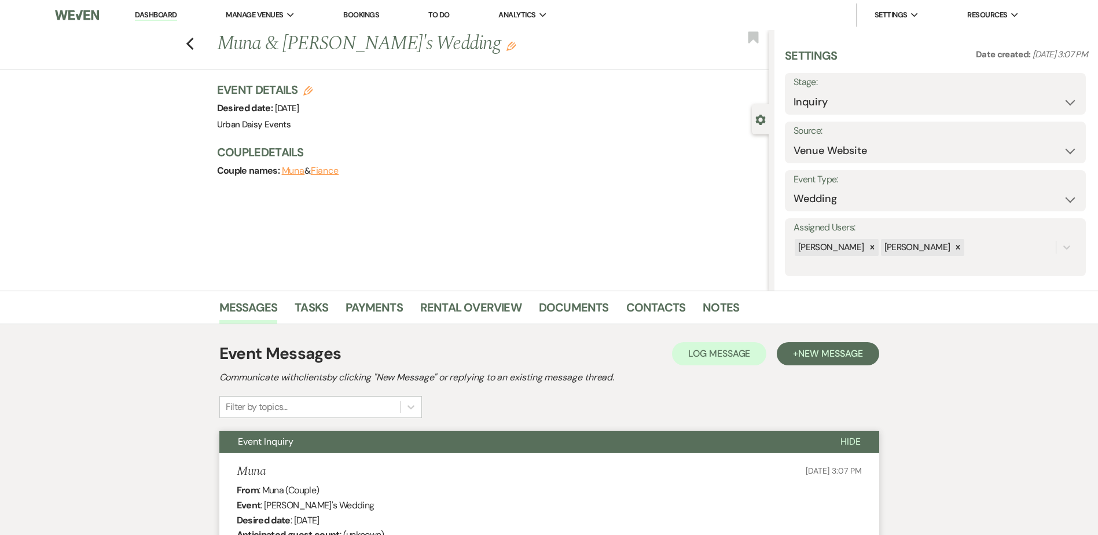
click at [157, 16] on link "Dashboard" at bounding box center [156, 15] width 42 height 11
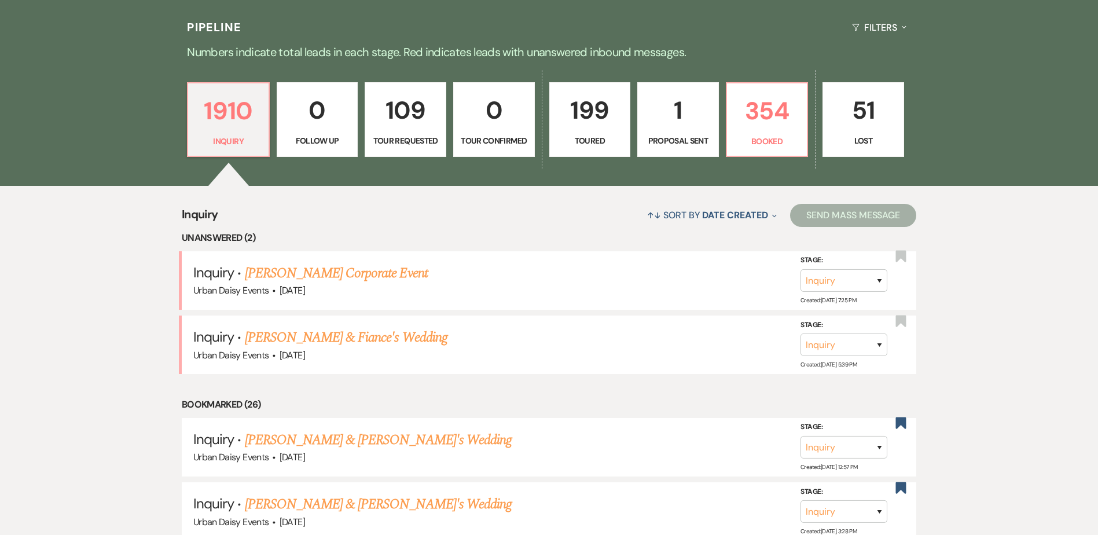
scroll to position [289, 0]
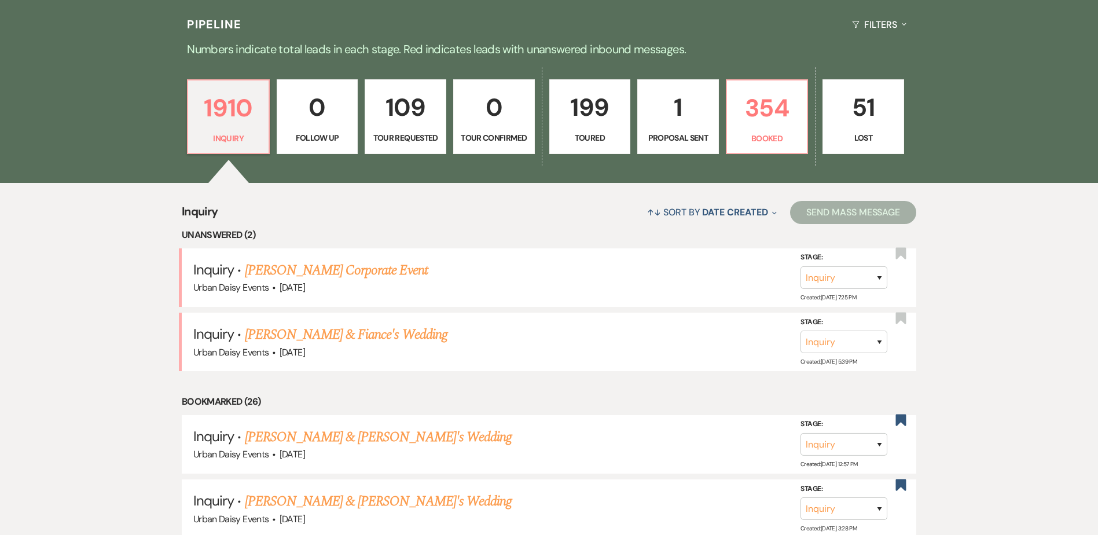
click at [267, 332] on link "[PERSON_NAME] & Fiance's Wedding" at bounding box center [346, 334] width 203 height 21
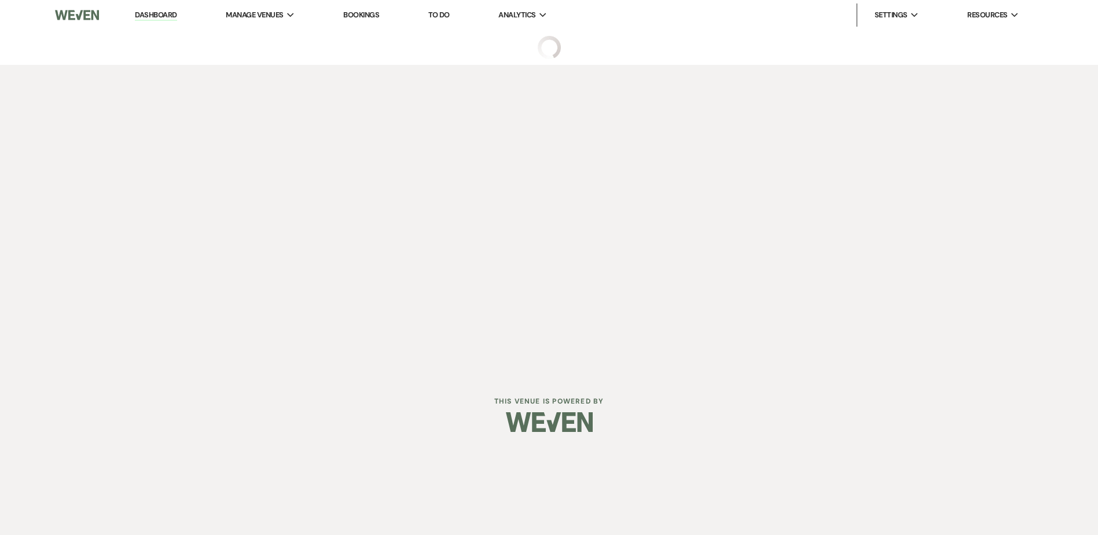
select select "5"
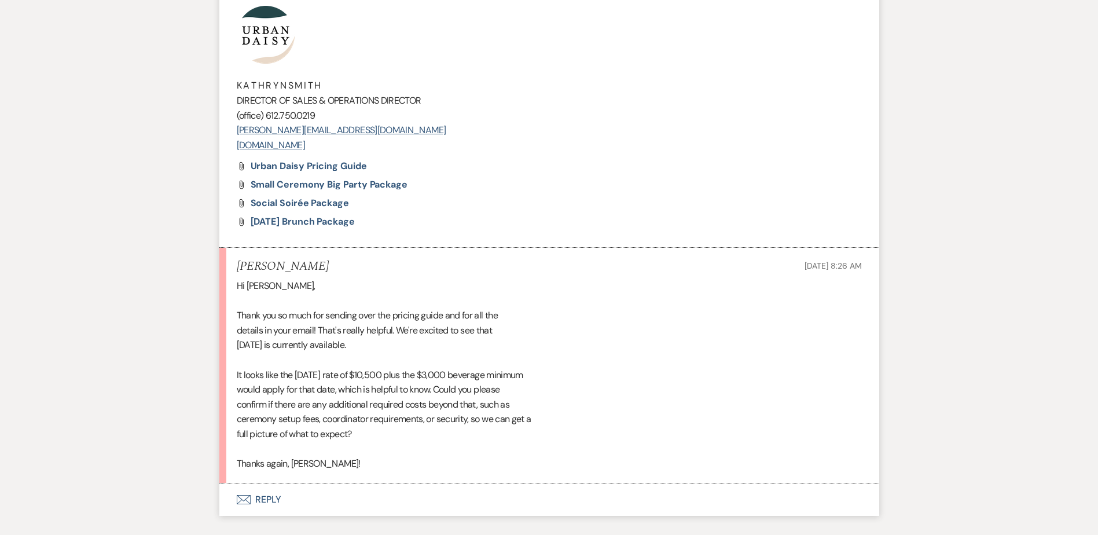
scroll to position [1331, 0]
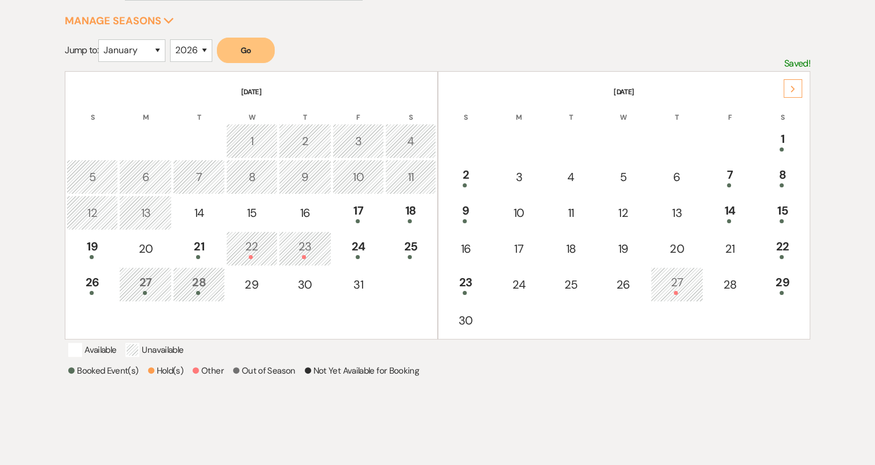
click at [797, 90] on div "Next" at bounding box center [793, 88] width 19 height 19
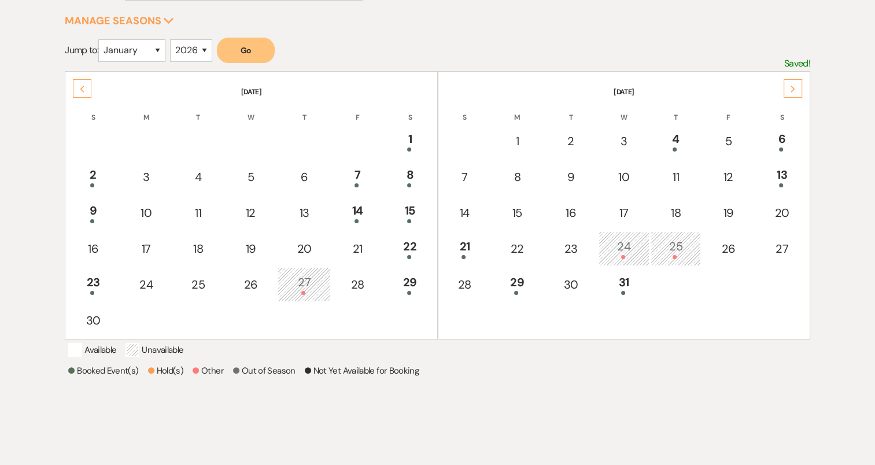
click at [797, 90] on div "Next" at bounding box center [793, 88] width 19 height 19
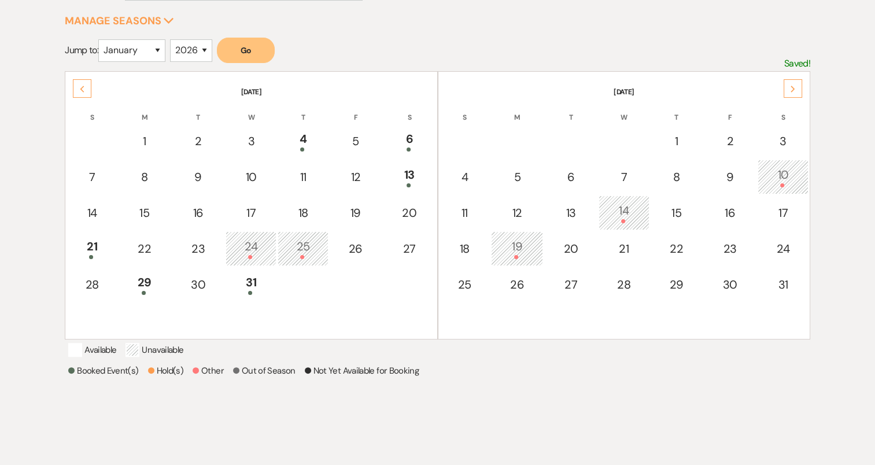
click at [797, 90] on div "Next" at bounding box center [793, 88] width 19 height 19
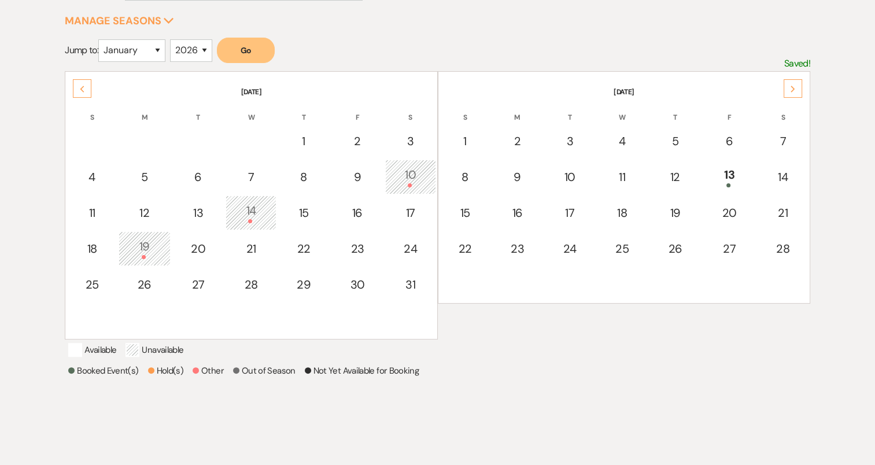
click at [797, 90] on div "Next" at bounding box center [793, 88] width 19 height 19
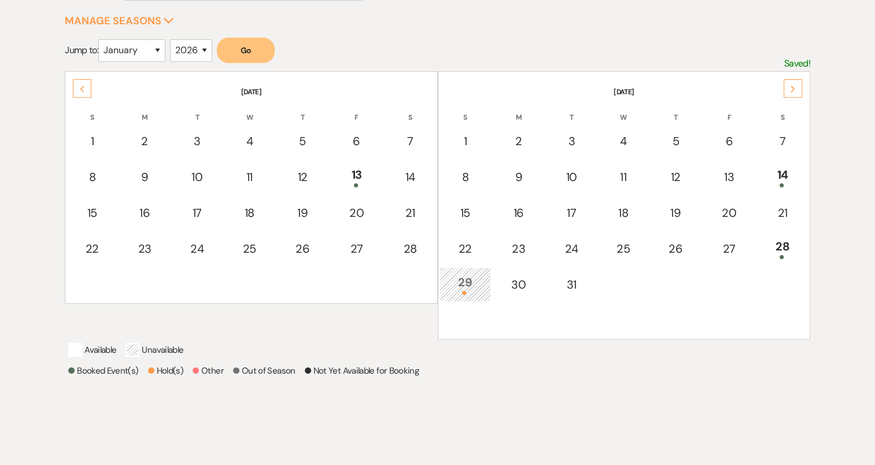
click at [797, 90] on div "Next" at bounding box center [793, 88] width 19 height 19
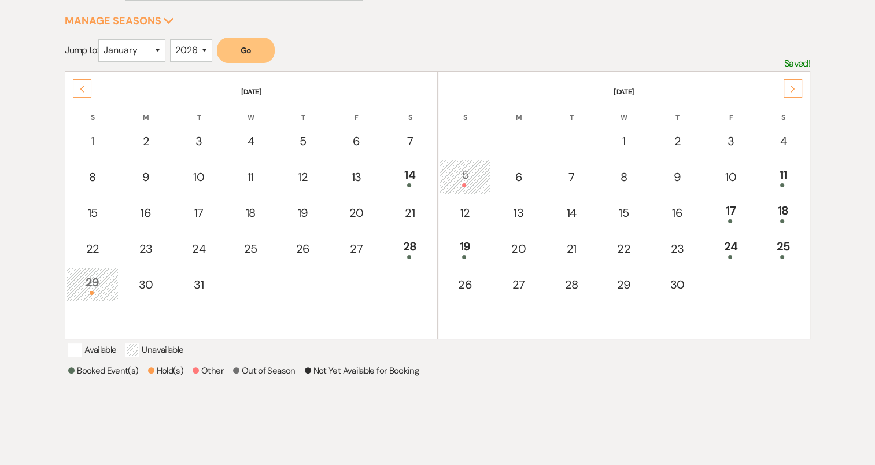
click at [797, 90] on div "Next" at bounding box center [793, 88] width 19 height 19
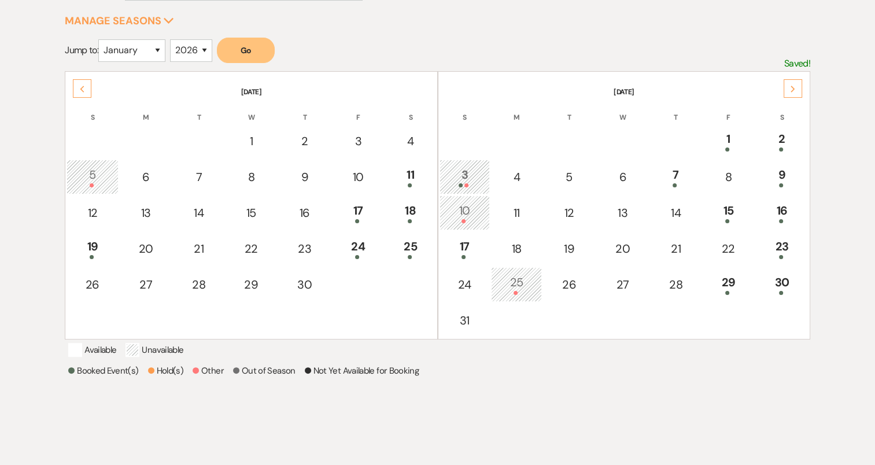
click at [797, 90] on div "Next" at bounding box center [793, 88] width 19 height 19
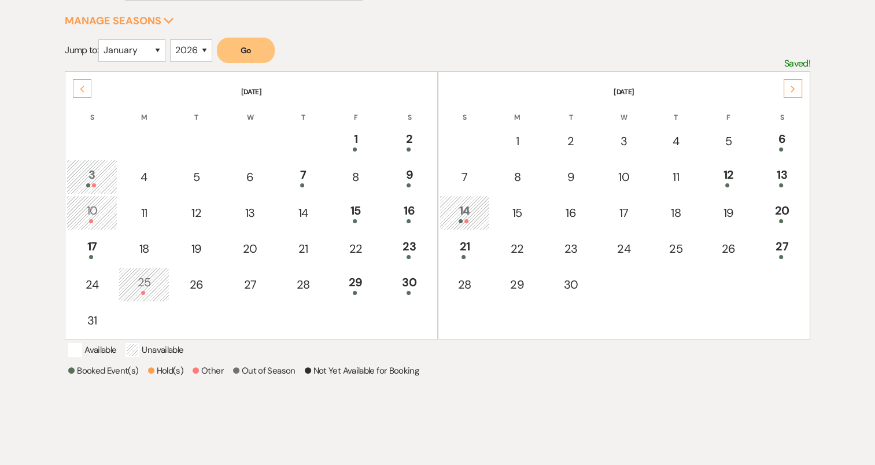
click at [787, 90] on div "Next" at bounding box center [793, 88] width 19 height 19
